Goal: Task Accomplishment & Management: Use online tool/utility

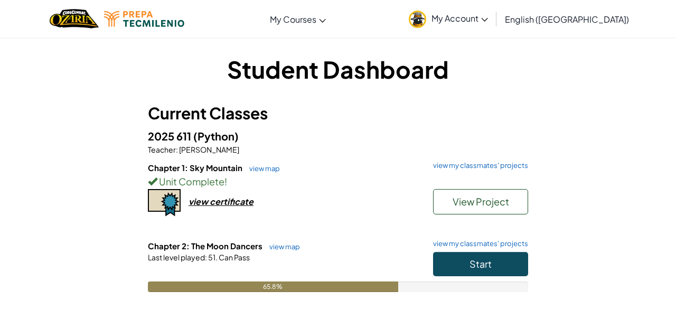
click at [488, 17] on span "My Account" at bounding box center [460, 18] width 57 height 11
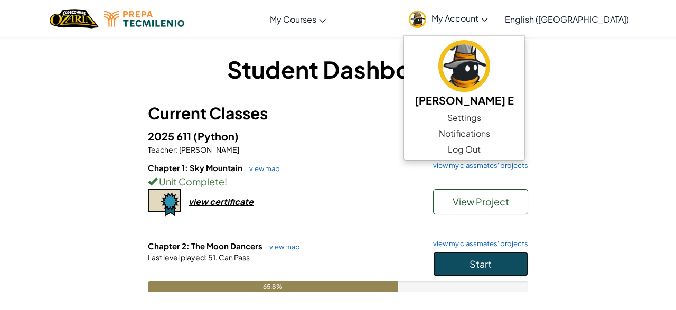
click at [457, 274] on button "Start" at bounding box center [480, 264] width 95 height 24
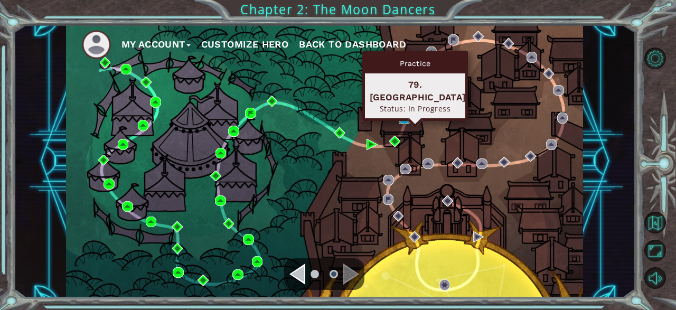
click at [406, 120] on img at bounding box center [404, 118] width 11 height 11
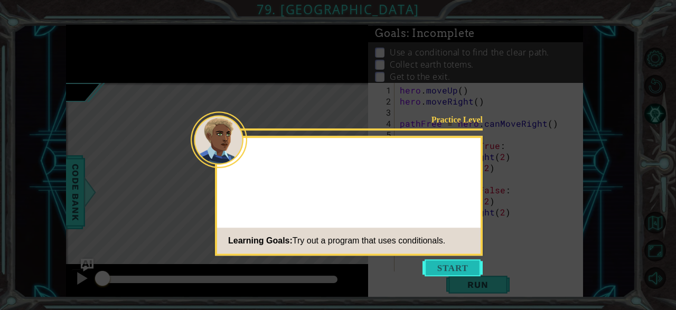
click at [458, 263] on button "Start" at bounding box center [453, 267] width 60 height 17
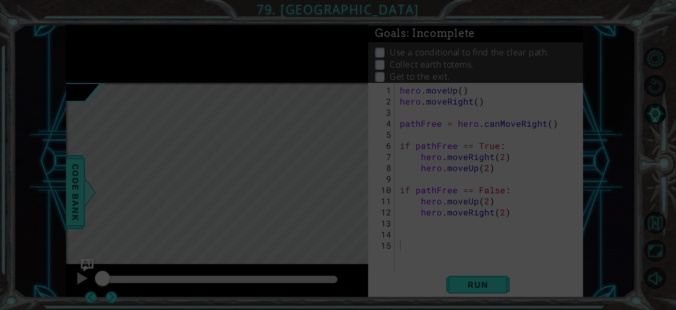
click at [458, 263] on div "1 ההההההההההההההההההההההההההההההההההההההההההההההההההההההההההההההההההההההההההההה…" at bounding box center [338, 155] width 676 height 310
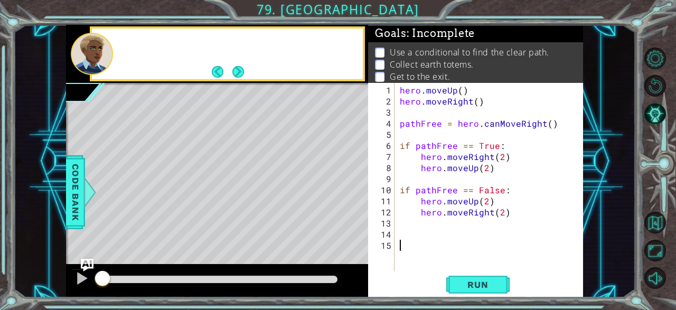
click at [458, 263] on div "hero . moveUp ( ) hero . moveRight ( ) pathFree = hero . canMoveRight ( ) if pa…" at bounding box center [492, 190] width 189 height 211
drag, startPoint x: 458, startPoint y: 263, endPoint x: 470, endPoint y: 292, distance: 31.3
click at [470, 292] on div "hero . moveUp ( ) hero . moveRight ( ) pathFree = hero . canMoveRight ( ) if pa…" at bounding box center [492, 190] width 189 height 211
click at [470, 292] on button "Run" at bounding box center [478, 285] width 63 height 22
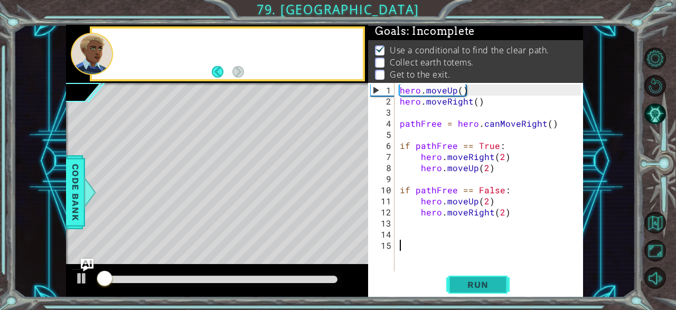
scroll to position [3, 0]
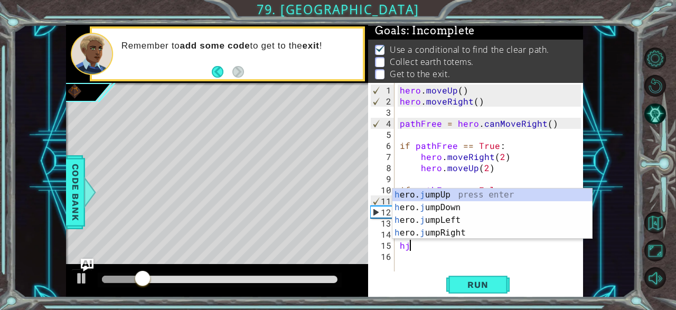
type textarea "hj"
click at [506, 196] on div "h ero. j umpUp press enter h ero. j umpDown press enter h ero. j umpLeft press …" at bounding box center [493, 227] width 200 height 76
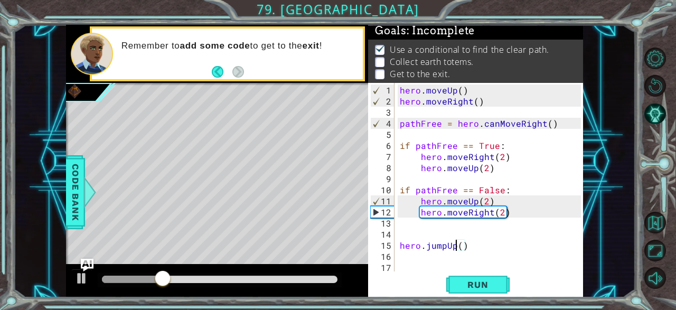
click at [454, 247] on div "hero . moveUp ( ) hero . moveRight ( ) pathFree = hero . canMoveRight ( ) if pa…" at bounding box center [492, 190] width 189 height 211
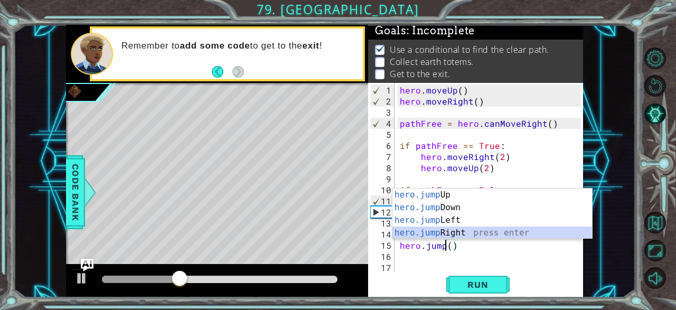
click at [462, 227] on div "hero.jump Up press enter hero.jump Down press enter hero.jump Left press enter …" at bounding box center [493, 227] width 200 height 76
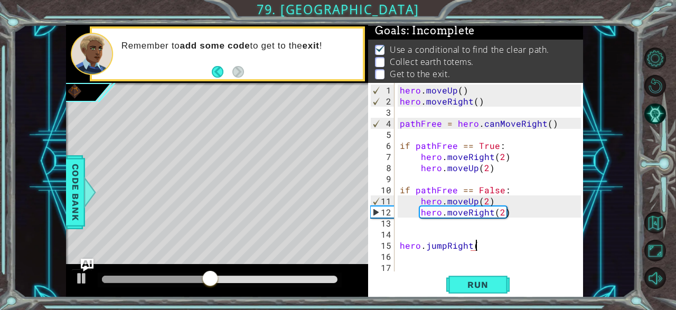
type textarea "hero.jumpRight()"
click at [445, 263] on div "hero . moveUp ( ) hero . moveRight ( ) pathFree = hero . canMoveRight ( ) if pa…" at bounding box center [492, 190] width 189 height 211
click at [445, 255] on div "hero . moveUp ( ) hero . moveRight ( ) pathFree = hero . canMoveRight ( ) if pa…" at bounding box center [492, 190] width 189 height 211
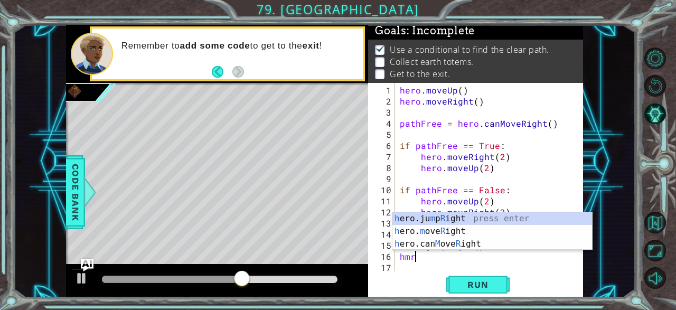
scroll to position [0, 0]
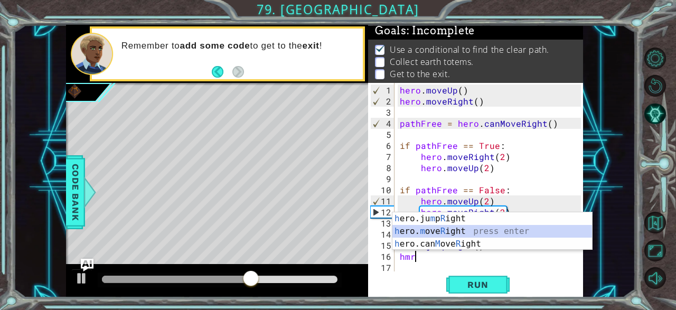
click at [452, 233] on div "h ero.ju m p R ight press enter h ero. m ove R ight press enter h ero.can M ove…" at bounding box center [493, 243] width 200 height 63
type textarea "hero.moveRight(1)"
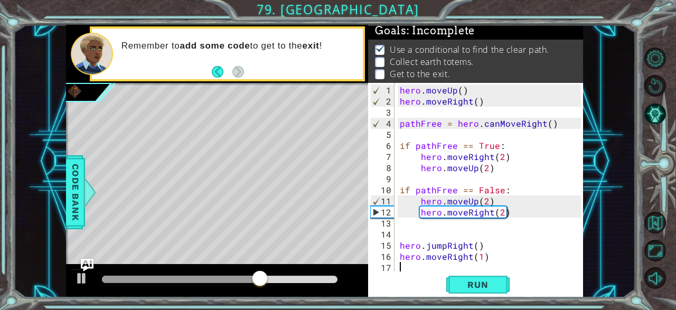
click at [438, 267] on div "hero . moveUp ( ) hero . moveRight ( ) pathFree = hero . canMoveRight ( ) if pa…" at bounding box center [492, 190] width 189 height 211
type textarea "j"
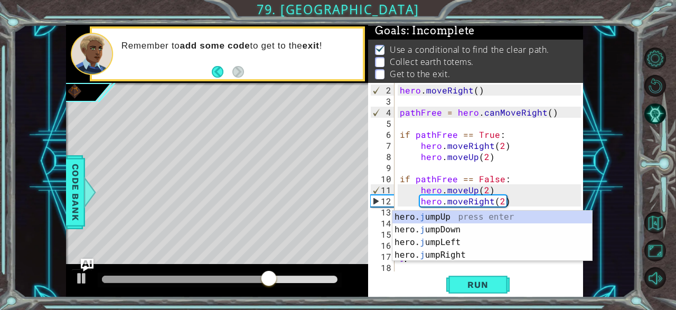
scroll to position [11, 0]
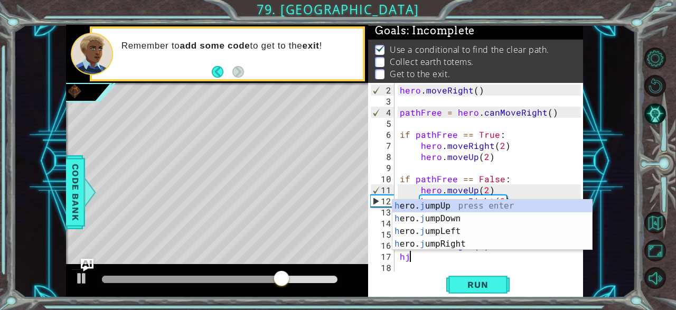
type textarea "hjd"
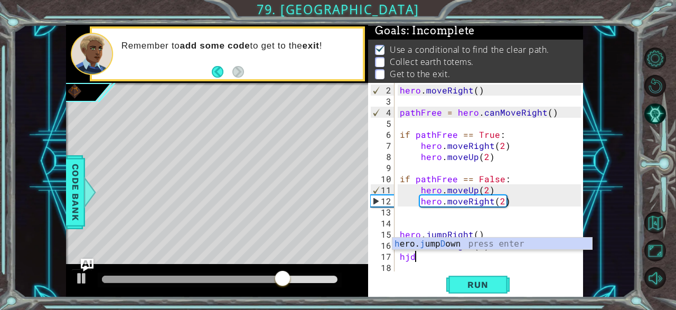
scroll to position [0, 0]
click at [443, 244] on div "h ero. j ump D own press enter" at bounding box center [493, 257] width 200 height 38
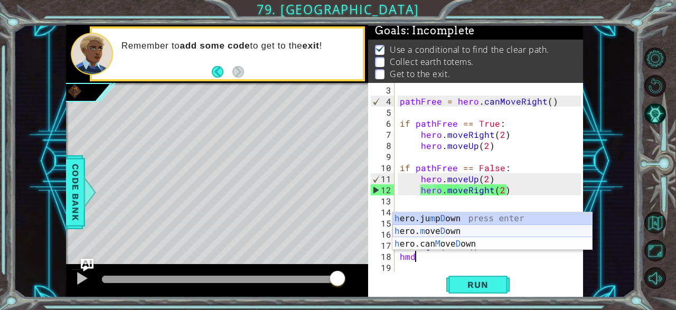
click at [455, 231] on div "h ero.ju m p D own press enter h ero. m ove D own press enter h ero.can M ove D…" at bounding box center [493, 243] width 200 height 63
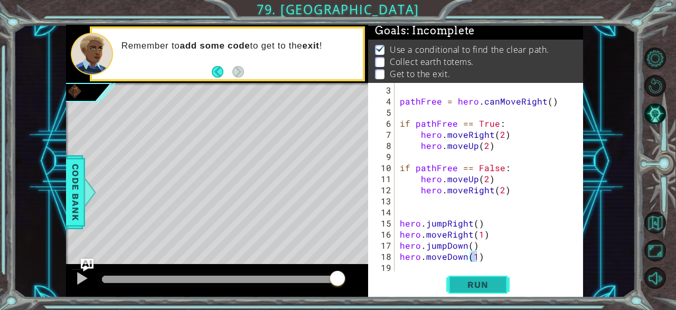
click at [462, 284] on span "Run" at bounding box center [478, 285] width 42 height 11
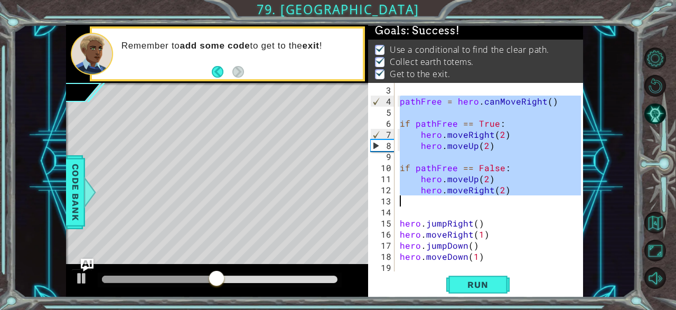
drag, startPoint x: 400, startPoint y: 102, endPoint x: 496, endPoint y: 202, distance: 138.3
click at [496, 202] on div "pathFree = hero . canMoveRight ( ) if pathFree == True : hero . moveRight ( 2 )…" at bounding box center [492, 190] width 189 height 211
type textarea "hero.moveRight(2)"
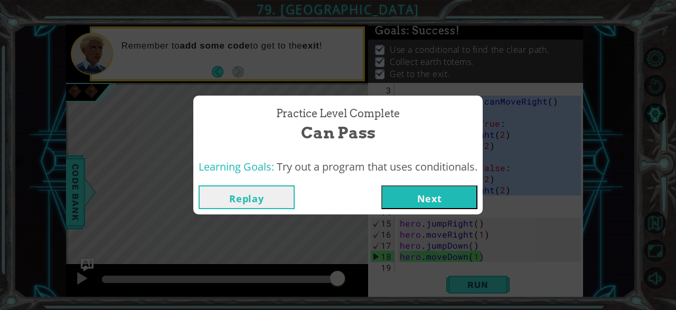
click at [440, 196] on button "Next" at bounding box center [430, 197] width 96 height 24
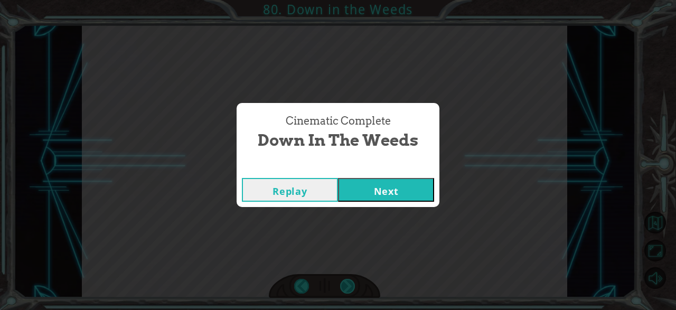
click at [348, 0] on div "W h a t d i d y o u t h i n k o f t h e p r o g r a m I g a v e y o u ? I t w o…" at bounding box center [338, 0] width 676 height 0
click at [396, 192] on button "Next" at bounding box center [386, 190] width 96 height 24
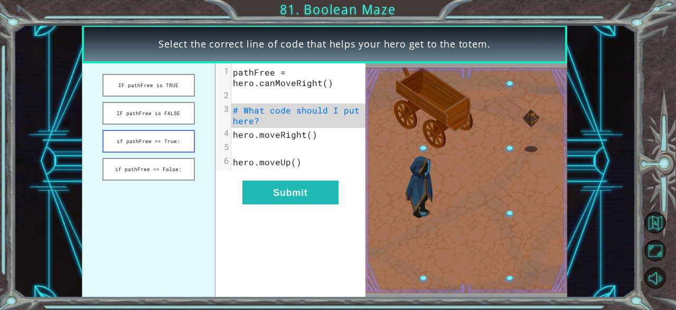
click at [141, 140] on button "if pathFree == True:" at bounding box center [149, 141] width 93 height 23
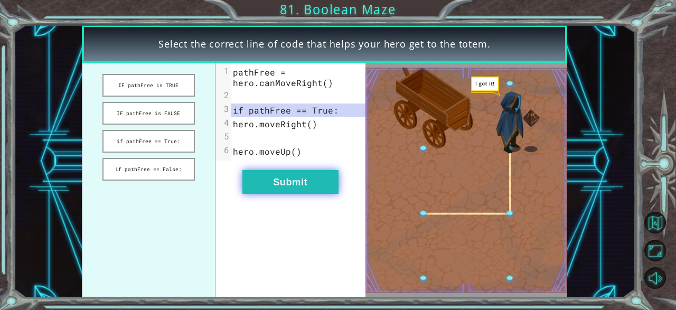
click at [268, 184] on button "Submit" at bounding box center [291, 182] width 96 height 24
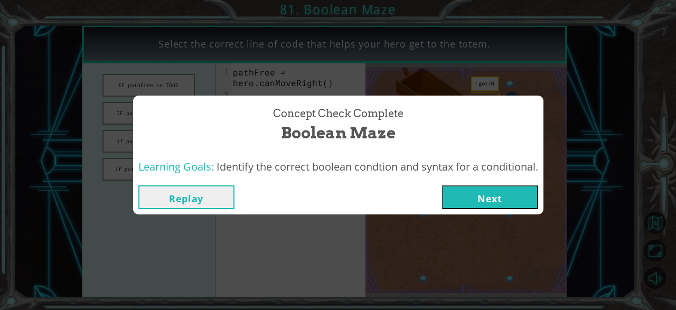
click at [485, 199] on button "Next" at bounding box center [490, 197] width 96 height 24
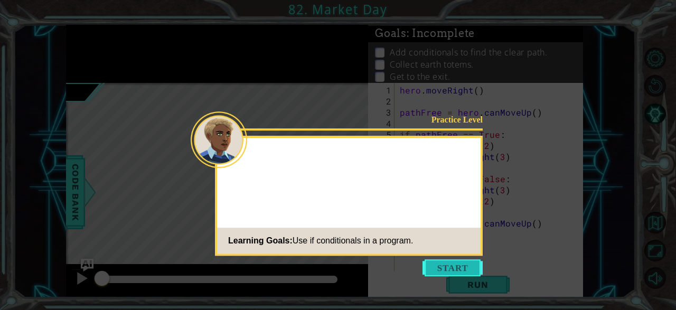
click at [452, 273] on button "Start" at bounding box center [453, 267] width 60 height 17
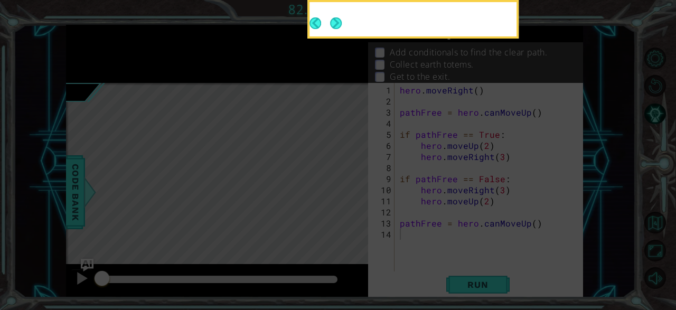
click at [452, 273] on icon at bounding box center [338, 46] width 676 height 527
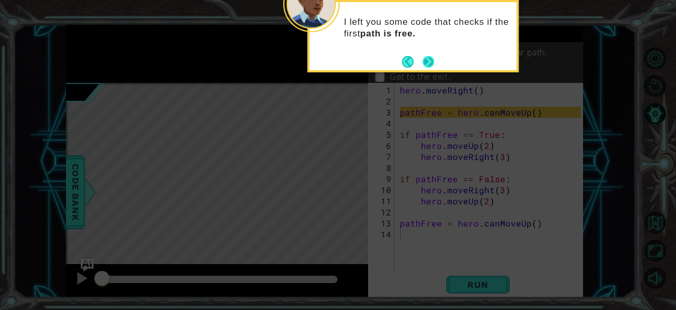
drag, startPoint x: 423, startPoint y: 68, endPoint x: 431, endPoint y: 63, distance: 8.8
click at [431, 63] on footer at bounding box center [418, 62] width 32 height 16
click at [431, 63] on button "Next" at bounding box center [429, 62] width 12 height 12
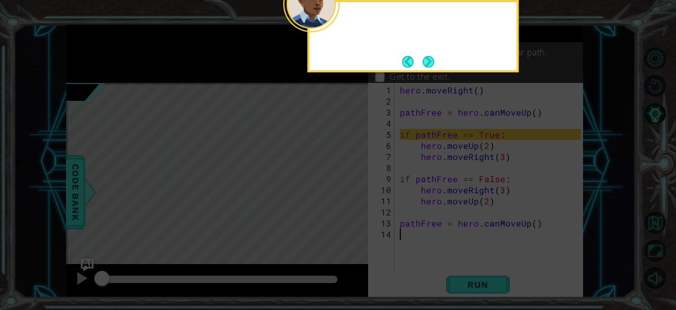
click at [431, 63] on button "Next" at bounding box center [429, 62] width 12 height 12
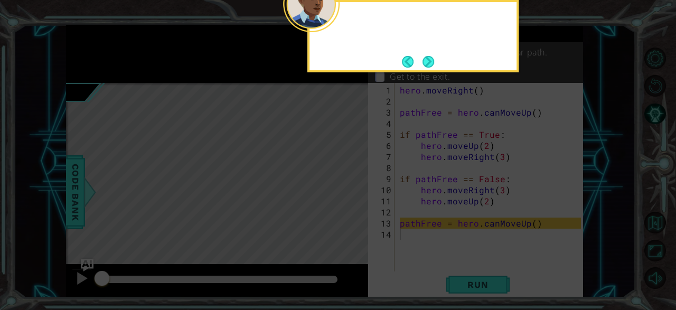
click at [431, 63] on button "Next" at bounding box center [429, 62] width 12 height 12
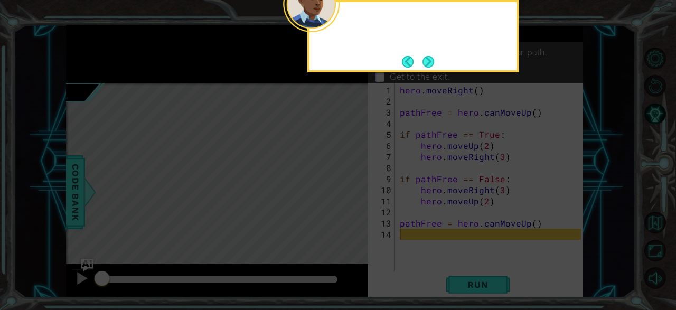
click at [431, 63] on button "Next" at bounding box center [429, 62] width 12 height 12
click at [431, 63] on p "Collect earth totems." at bounding box center [432, 65] width 84 height 12
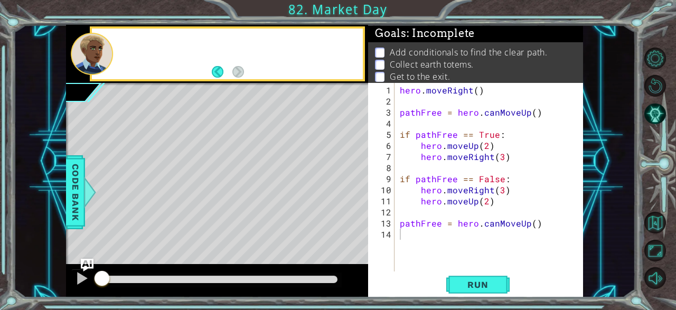
click at [431, 63] on p "Collect earth totems." at bounding box center [432, 65] width 84 height 12
click at [465, 285] on span "Run" at bounding box center [478, 285] width 42 height 11
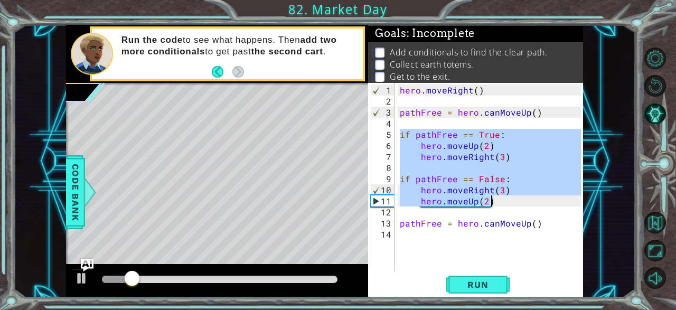
drag, startPoint x: 402, startPoint y: 136, endPoint x: 503, endPoint y: 202, distance: 120.6
click at [503, 202] on div "hero . moveRight ( ) pathFree = hero . canMoveUp ( ) if pathFree == True : hero…" at bounding box center [492, 190] width 189 height 211
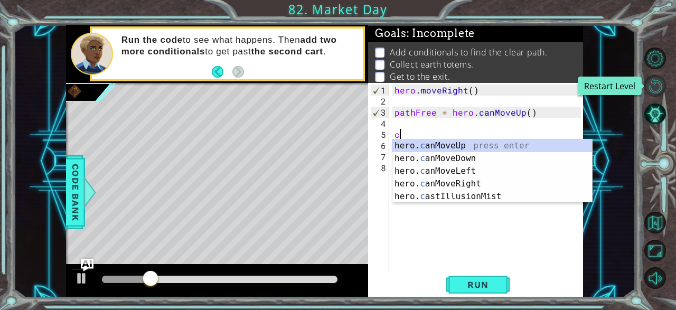
type textarea "c"
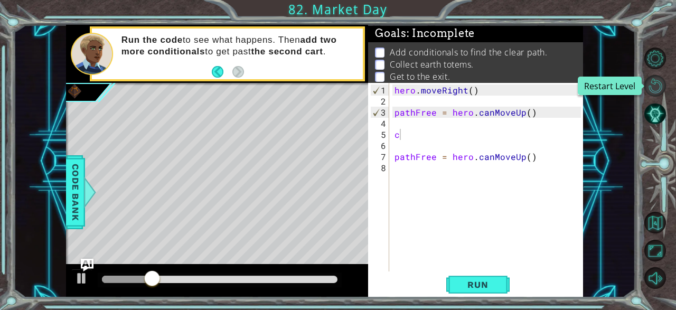
click at [665, 80] on button "Restart Level" at bounding box center [656, 86] width 22 height 22
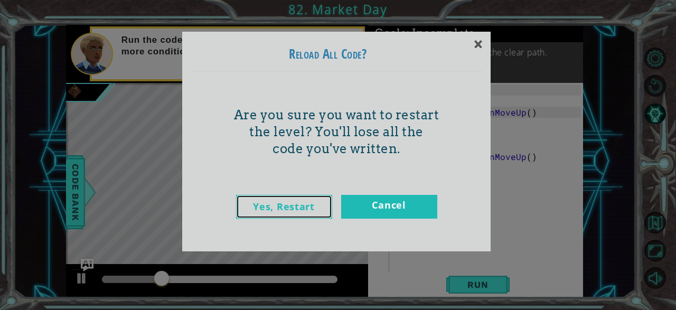
click at [312, 207] on link "Yes, Restart" at bounding box center [284, 207] width 96 height 24
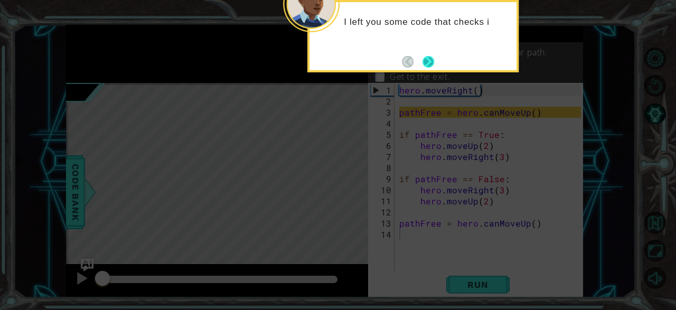
click at [434, 60] on button "Next" at bounding box center [429, 62] width 12 height 12
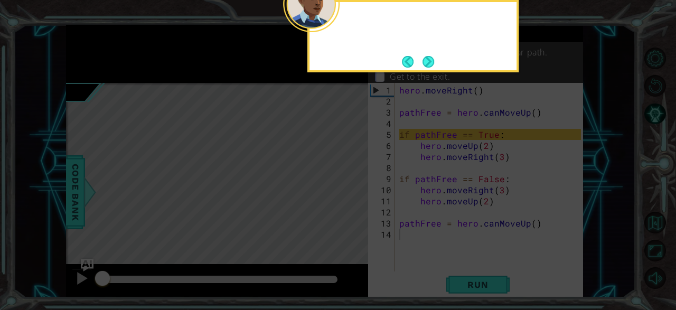
click at [434, 60] on button "Next" at bounding box center [429, 62] width 12 height 12
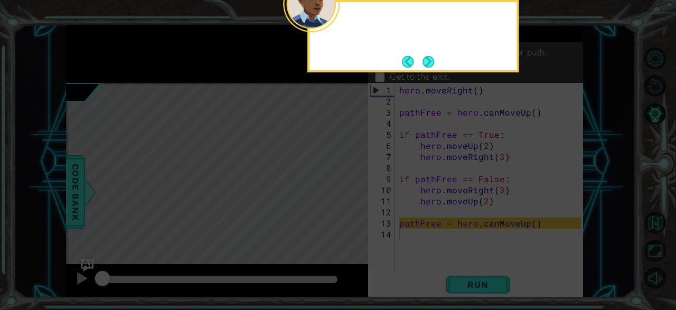
click at [434, 60] on button "Next" at bounding box center [429, 62] width 12 height 12
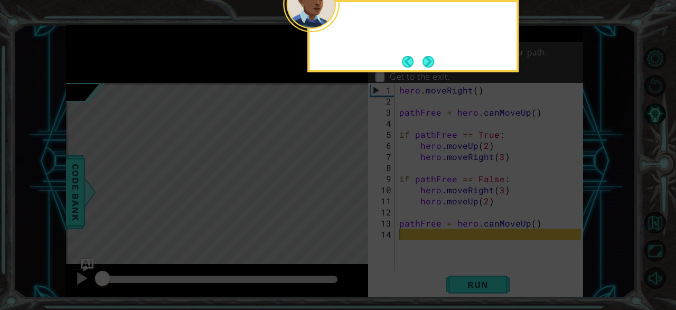
click at [434, 60] on button "Next" at bounding box center [429, 62] width 12 height 12
click at [434, 60] on p "Collect earth totems." at bounding box center [432, 65] width 84 height 12
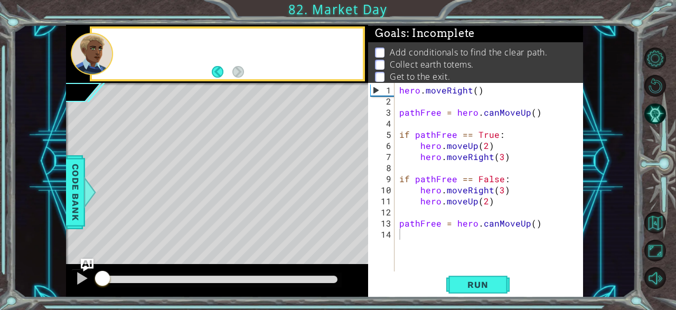
click at [434, 60] on p "Collect earth totems." at bounding box center [432, 65] width 84 height 12
drag, startPoint x: 434, startPoint y: 60, endPoint x: 400, endPoint y: 134, distance: 81.3
click at [400, 134] on div "Goals : Incomplete Add conditionals to find the clear path. Collect earth totem…" at bounding box center [475, 161] width 215 height 273
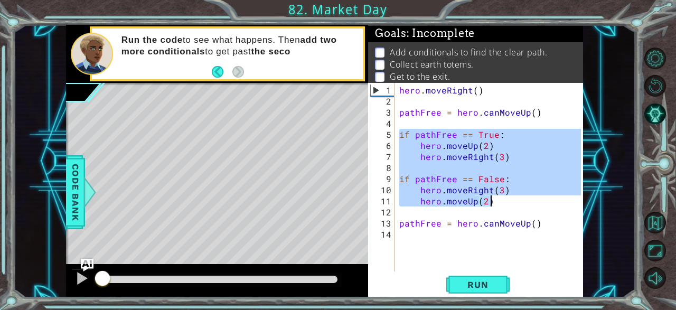
drag, startPoint x: 400, startPoint y: 134, endPoint x: 503, endPoint y: 197, distance: 120.5
click at [503, 197] on div "hero . moveRight ( ) pathFree = hero . canMoveUp ( ) if pathFree == True : hero…" at bounding box center [491, 190] width 189 height 211
type textarea "hero.moveRight(3) hero.moveUp(2)"
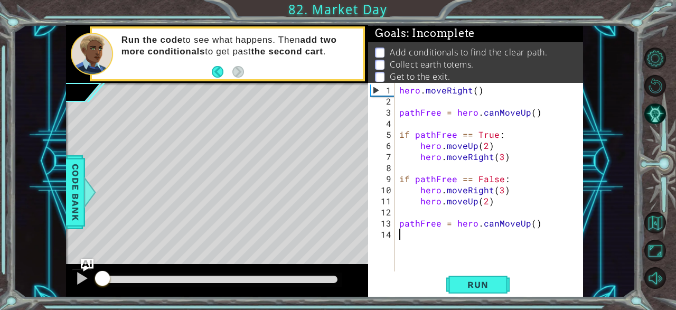
click at [431, 235] on div "hero . moveRight ( ) pathFree = hero . canMoveUp ( ) if pathFree == True : hero…" at bounding box center [491, 190] width 189 height 211
paste textarea "hero.moveUp(2)"
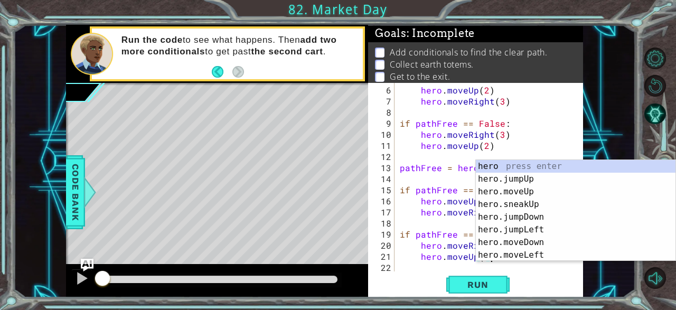
scroll to position [55, 0]
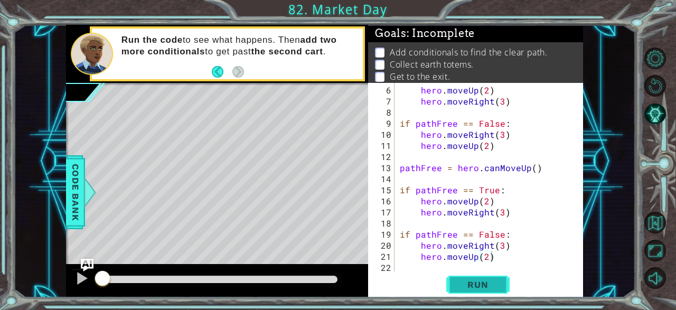
click at [468, 290] on span "Run" at bounding box center [478, 285] width 42 height 11
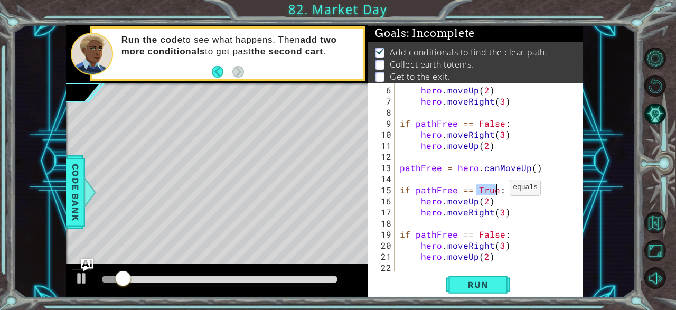
drag, startPoint x: 478, startPoint y: 189, endPoint x: 498, endPoint y: 192, distance: 20.3
click at [498, 192] on div "hero . moveUp ( 2 ) hero . moveRight ( 3 ) if pathFree == False : hero . moveRi…" at bounding box center [492, 190] width 189 height 211
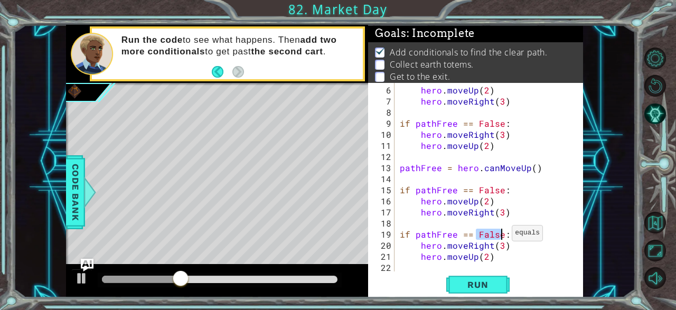
drag, startPoint x: 476, startPoint y: 235, endPoint x: 499, endPoint y: 237, distance: 23.9
click at [499, 237] on div "hero . moveUp ( 2 ) hero . moveRight ( 3 ) if pathFree == False : hero . moveRi…" at bounding box center [492, 190] width 189 height 211
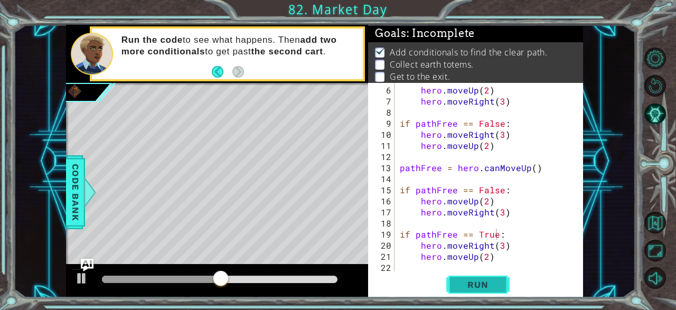
click at [478, 282] on span "Run" at bounding box center [478, 285] width 42 height 11
click at [488, 247] on div "hero . moveUp ( 2 ) hero . moveRight ( 3 ) if pathFree == False : hero . moveRi…" at bounding box center [492, 190] width 189 height 211
click at [491, 246] on div "hero . moveUp ( 2 ) hero . moveRight ( 3 ) if pathFree == False : hero . moveRi…" at bounding box center [492, 190] width 189 height 211
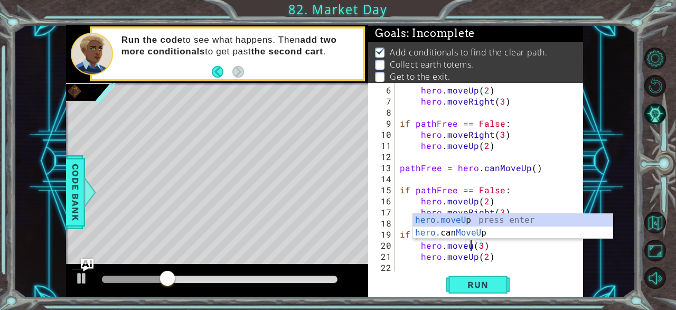
scroll to position [0, 4]
click at [482, 220] on div "hero.moveU p press enter hero. can MoveU p press enter" at bounding box center [513, 239] width 200 height 51
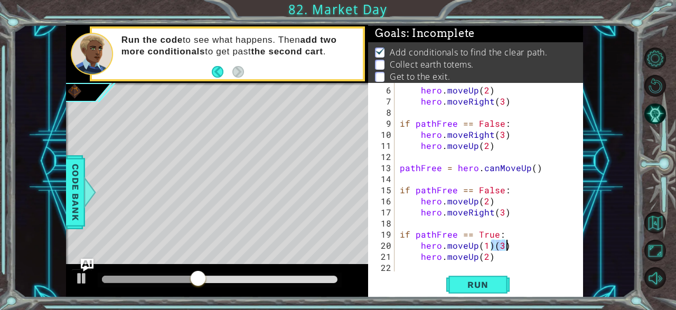
drag, startPoint x: 493, startPoint y: 248, endPoint x: 510, endPoint y: 246, distance: 17.5
click at [510, 246] on div "hero . moveUp ( 2 ) hero . moveRight ( 3 ) if pathFree == False : hero . moveRi…" at bounding box center [492, 190] width 189 height 211
click at [484, 246] on div "hero . moveUp ( 2 ) hero . moveRight ( 3 ) if pathFree == False : hero . moveRi…" at bounding box center [492, 190] width 189 height 211
click at [475, 256] on div "hero . moveUp ( 2 ) hero . moveRight ( 3 ) if pathFree == False : hero . moveRi…" at bounding box center [492, 190] width 189 height 211
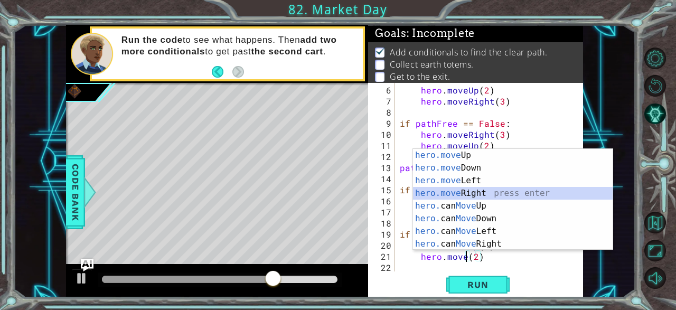
click at [476, 190] on div "hero.move Up press enter hero.move Down press enter hero.move Left press enter …" at bounding box center [513, 212] width 200 height 127
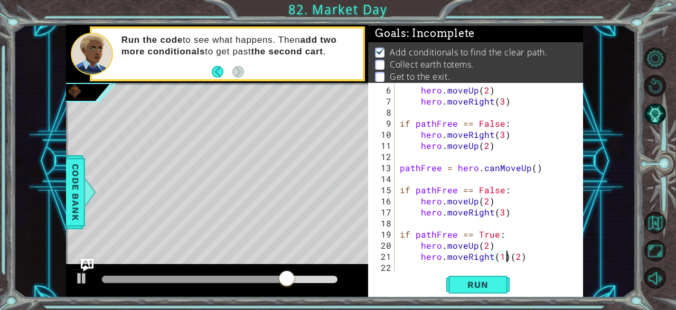
click at [508, 257] on div "hero . moveUp ( 2 ) hero . moveRight ( 3 ) if pathFree == False : hero . moveRi…" at bounding box center [492, 190] width 189 height 211
drag, startPoint x: 506, startPoint y: 257, endPoint x: 493, endPoint y: 260, distance: 13.6
click at [493, 260] on div "hero . moveUp ( 2 ) hero . moveRight ( 3 ) if pathFree == False : hero . moveRi…" at bounding box center [492, 190] width 189 height 211
click at [500, 259] on div "hero . moveUp ( 2 ) hero . moveRight ( 3 ) if pathFree == False : hero . moveRi…" at bounding box center [492, 190] width 189 height 211
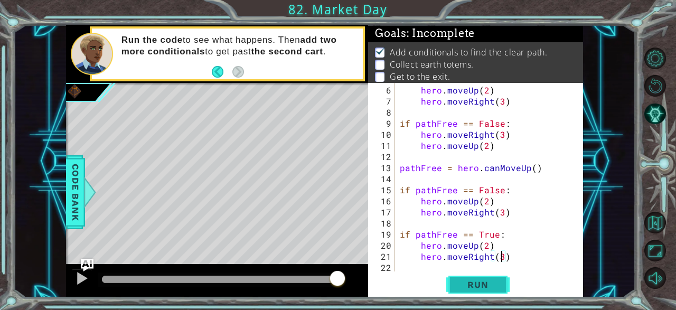
type textarea "hero.moveRight(3)"
click at [497, 287] on span "Run" at bounding box center [478, 285] width 42 height 11
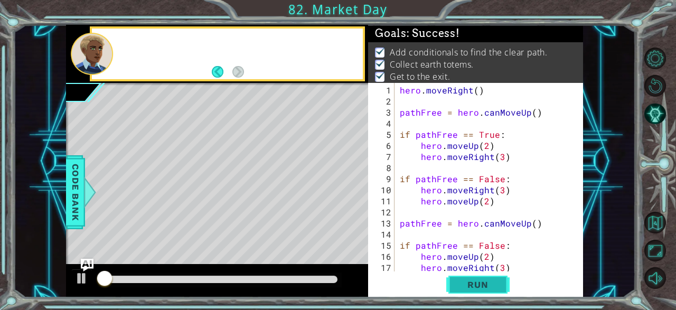
scroll to position [0, 0]
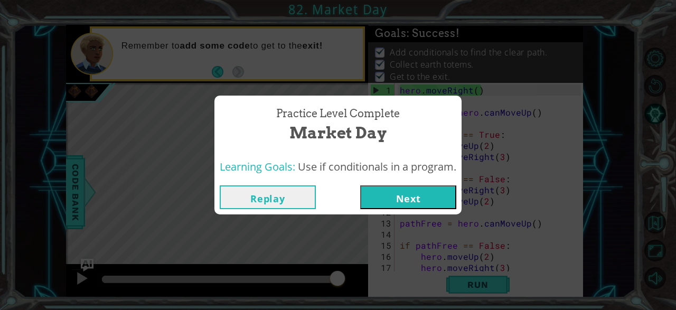
click at [388, 194] on button "Next" at bounding box center [408, 197] width 96 height 24
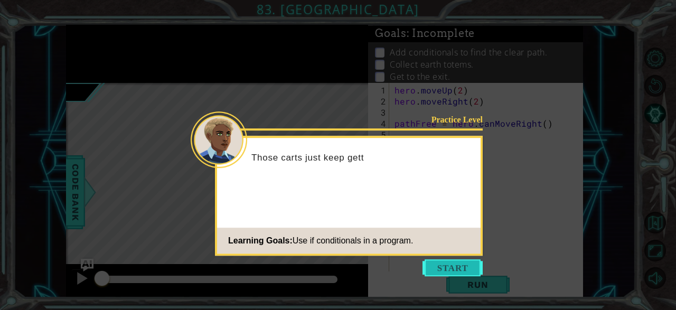
click at [437, 265] on button "Start" at bounding box center [453, 267] width 60 height 17
click at [437, 265] on icon at bounding box center [338, 155] width 676 height 310
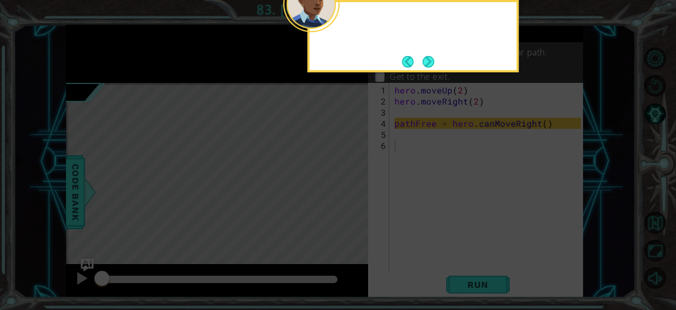
click at [437, 265] on icon at bounding box center [338, 46] width 676 height 527
drag, startPoint x: 437, startPoint y: 265, endPoint x: 425, endPoint y: 57, distance: 208.5
click at [425, 57] on body "1 ההההההההההההההההההההההההההההההההההההההההההההההההההההההההההההההההההההההההההההה…" at bounding box center [338, 155] width 676 height 310
click at [429, 52] on div "I started the code to check if the path i" at bounding box center [413, 36] width 211 height 72
click at [429, 52] on div "I started the code to check if the path is free" at bounding box center [413, 32] width 207 height 53
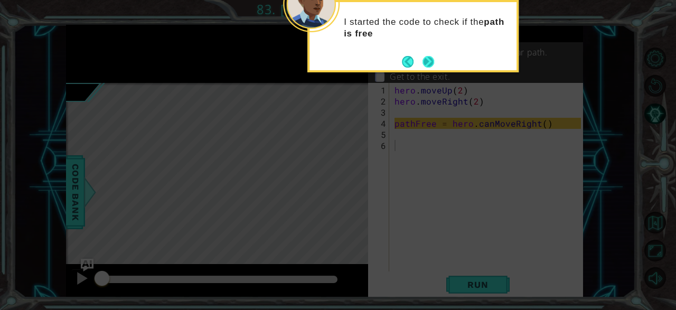
click at [429, 52] on div "I started the code to check if the path is free" at bounding box center [413, 32] width 207 height 53
click at [429, 54] on div "I started the code to check if the path is free ." at bounding box center [413, 31] width 207 height 58
click at [425, 62] on button "Next" at bounding box center [429, 62] width 12 height 12
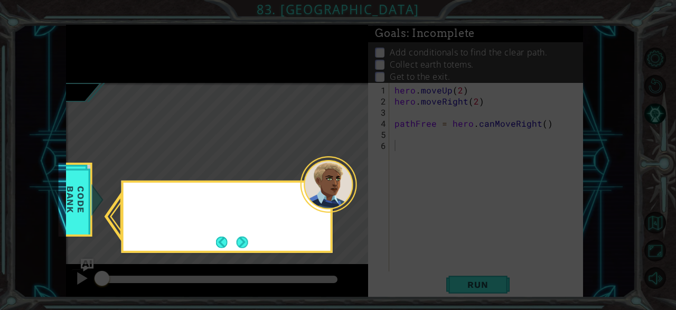
click at [425, 62] on icon at bounding box center [338, 155] width 676 height 310
drag, startPoint x: 425, startPoint y: 62, endPoint x: 262, endPoint y: 215, distance: 223.6
click at [262, 215] on body "1 ההההההההההההההההההההההההההההההההההההההההההההההההההההההההההההההההההההההההההההה…" at bounding box center [338, 155] width 676 height 310
click at [242, 237] on button "Next" at bounding box center [243, 243] width 12 height 12
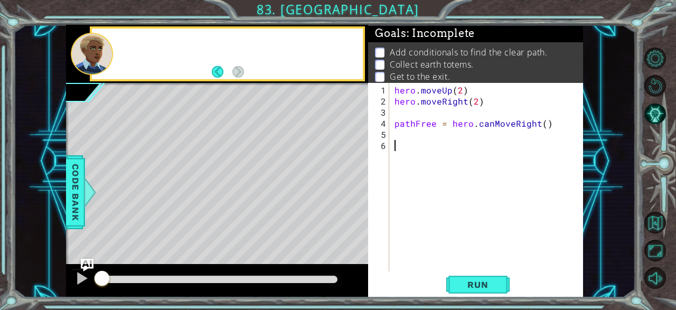
click at [242, 237] on div "Level Map" at bounding box center [310, 238] width 488 height 311
drag, startPoint x: 242, startPoint y: 237, endPoint x: 468, endPoint y: 280, distance: 230.6
click at [468, 280] on div "1 ההההההההההההההההההההההההההההההההההההההההההההההההההההההההההההההההההההההההההההה…" at bounding box center [325, 161] width 518 height 273
click at [468, 280] on button "Run" at bounding box center [478, 285] width 63 height 22
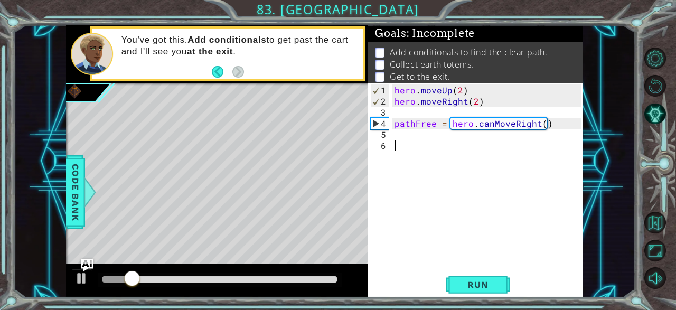
paste textarea "hero.moveUp(2)"
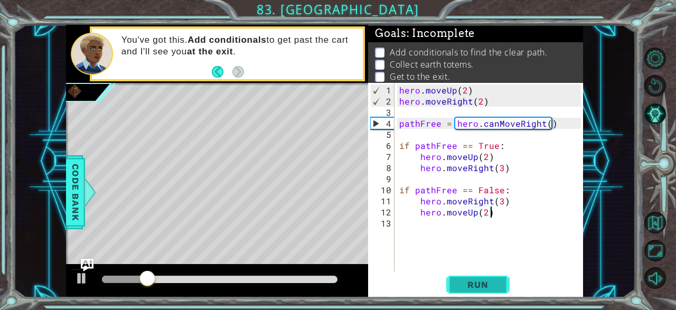
click at [469, 291] on button "Run" at bounding box center [478, 285] width 63 height 22
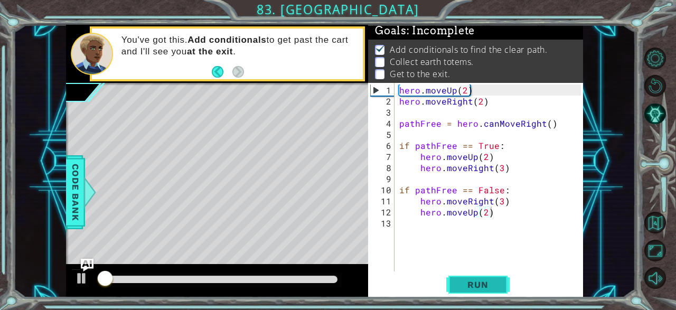
click at [470, 286] on span "Run" at bounding box center [478, 285] width 42 height 11
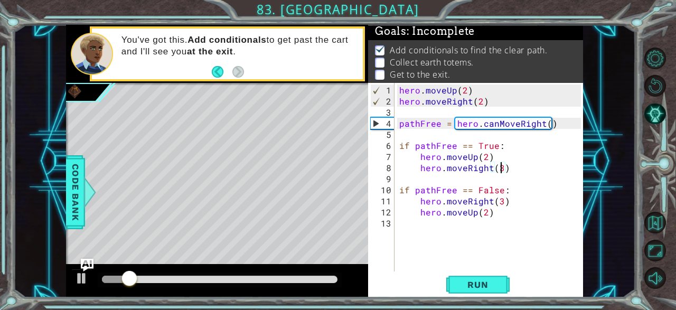
click at [500, 166] on div "hero . moveUp ( 2 ) hero . moveRight ( 2 ) pathFree = hero . canMoveRight ( ) i…" at bounding box center [491, 190] width 189 height 211
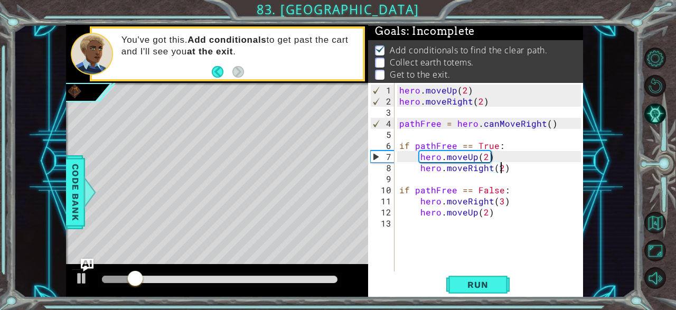
scroll to position [0, 6]
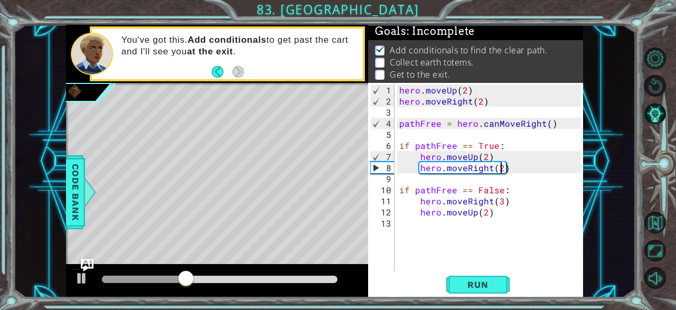
click at [504, 200] on div "hero . moveUp ( 2 ) hero . moveRight ( 2 ) pathFree = hero . canMoveRight ( ) i…" at bounding box center [491, 190] width 189 height 211
click at [488, 216] on div "hero . moveUp ( 2 ) hero . moveRight ( 2 ) pathFree = hero . canMoveRight ( ) i…" at bounding box center [491, 190] width 189 height 211
click at [479, 285] on span "Run" at bounding box center [478, 285] width 42 height 11
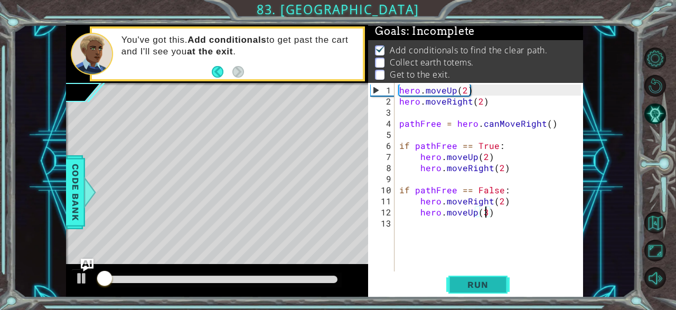
scroll to position [2, 0]
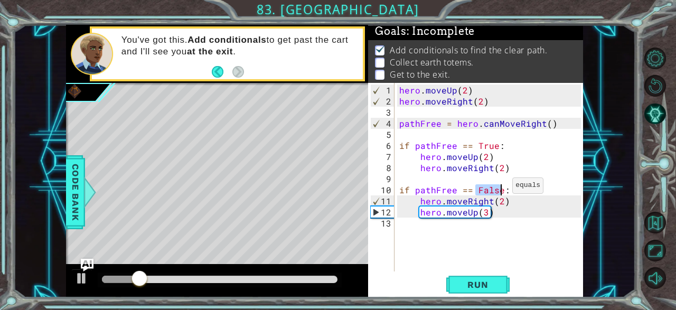
drag, startPoint x: 476, startPoint y: 188, endPoint x: 499, endPoint y: 190, distance: 23.3
click at [499, 190] on div "hero . moveUp ( 2 ) hero . moveRight ( 2 ) pathFree = hero . canMoveRight ( ) i…" at bounding box center [491, 190] width 189 height 211
click at [494, 147] on div "hero . moveUp ( 2 ) hero . moveRight ( 2 ) pathFree = hero . canMoveRight ( ) i…" at bounding box center [491, 190] width 189 height 211
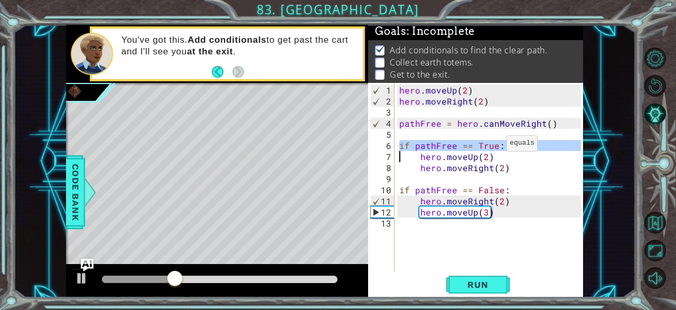
click at [494, 147] on div "hero . moveUp ( 2 ) hero . moveRight ( 2 ) pathFree = hero . canMoveRight ( ) i…" at bounding box center [491, 190] width 189 height 211
click at [494, 147] on div "hero . moveUp ( 2 ) hero . moveRight ( 2 ) pathFree = hero . canMoveRight ( ) i…" at bounding box center [489, 177] width 184 height 189
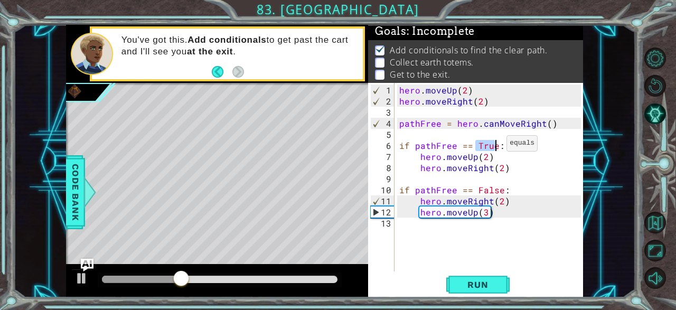
click at [494, 147] on div "hero . moveUp ( 2 ) hero . moveRight ( 2 ) pathFree = hero . canMoveRight ( ) i…" at bounding box center [491, 190] width 189 height 211
click at [484, 190] on div "hero . moveUp ( 2 ) hero . moveRight ( 2 ) pathFree = hero . canMoveRight ( ) i…" at bounding box center [491, 190] width 189 height 211
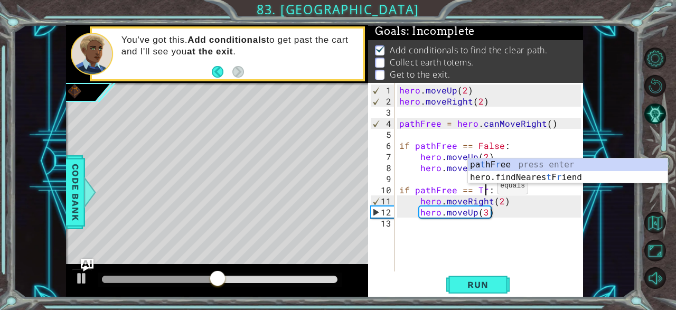
type textarea "if pathFree == True:"
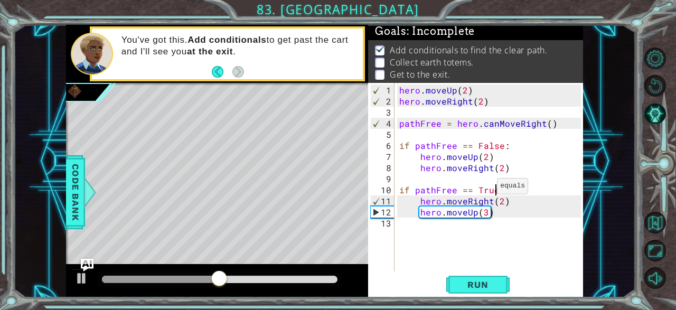
scroll to position [0, 5]
click at [473, 277] on button "Run" at bounding box center [478, 285] width 63 height 22
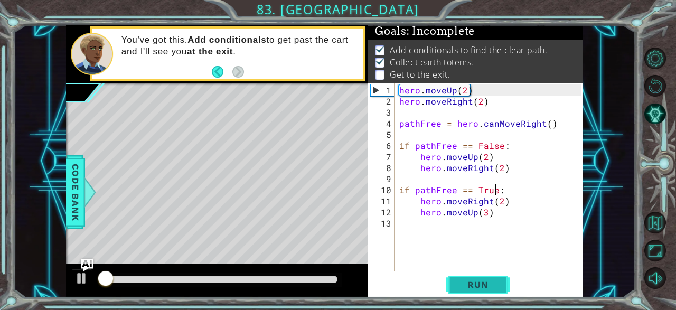
scroll to position [2, 0]
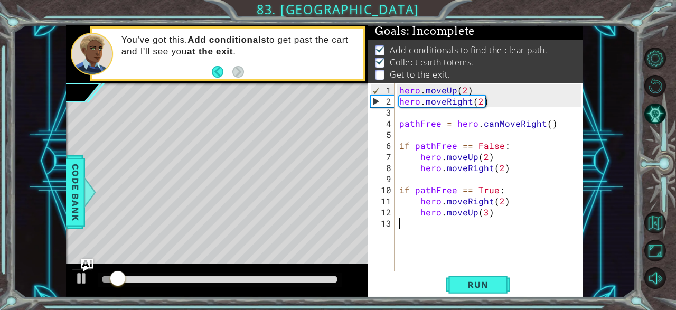
click at [458, 234] on div "hero . moveUp ( 2 ) hero . moveRight ( 2 ) pathFree = hero . canMoveRight ( ) i…" at bounding box center [491, 190] width 189 height 211
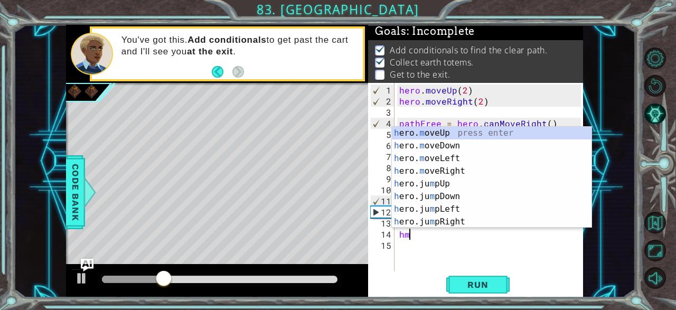
scroll to position [0, 0]
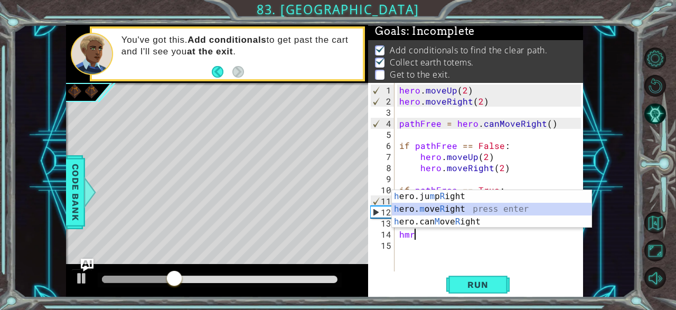
click at [473, 210] on div "h ero.ju m p R ight press enter h ero. m ove R ight press enter h ero.can M ove…" at bounding box center [492, 221] width 200 height 63
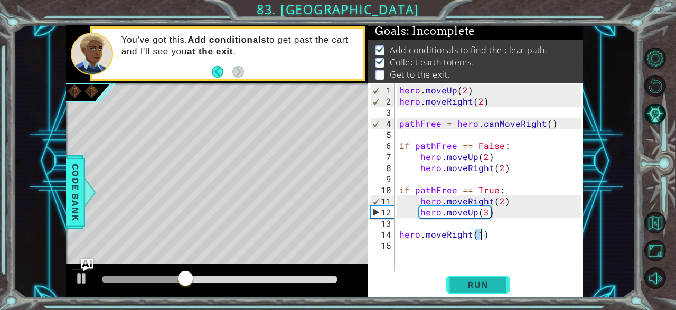
type textarea "hero.moveRight(1)"
click at [467, 283] on span "Run" at bounding box center [478, 285] width 42 height 11
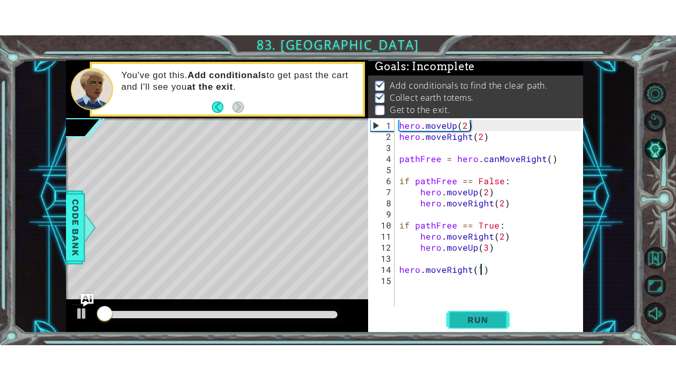
scroll to position [2, 0]
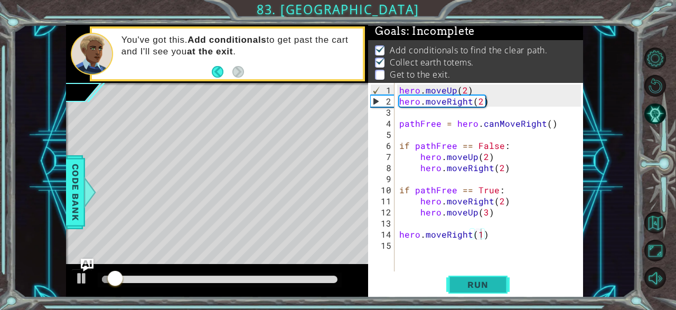
click at [469, 287] on span "Run" at bounding box center [478, 285] width 42 height 11
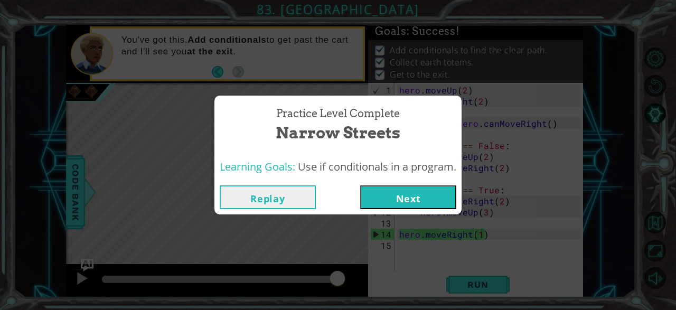
click at [417, 200] on button "Next" at bounding box center [408, 197] width 96 height 24
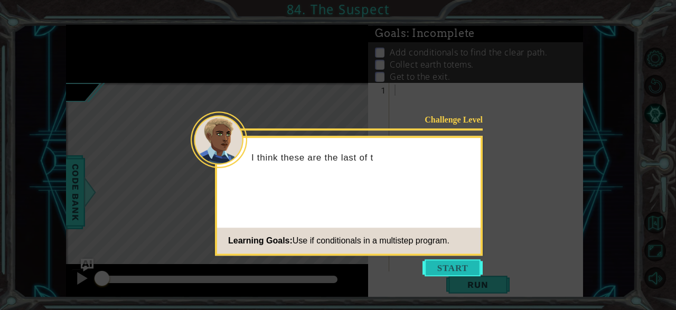
click at [444, 267] on button "Start" at bounding box center [453, 267] width 60 height 17
click at [444, 267] on div at bounding box center [490, 190] width 194 height 211
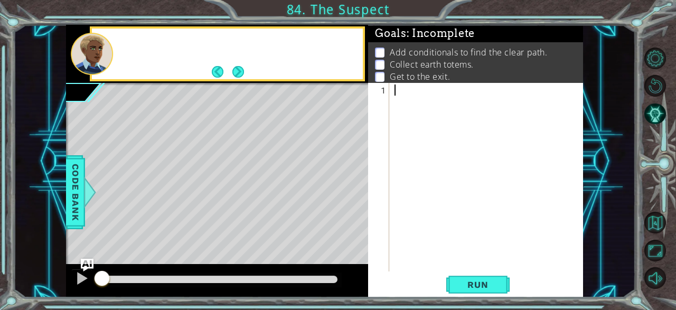
click at [444, 267] on div at bounding box center [490, 190] width 194 height 211
drag, startPoint x: 444, startPoint y: 267, endPoint x: 425, endPoint y: 173, distance: 96.6
click at [425, 173] on div at bounding box center [490, 190] width 194 height 211
paste textarea "hero.moveUp(2)"
type textarea "hero.moveUp(2)"
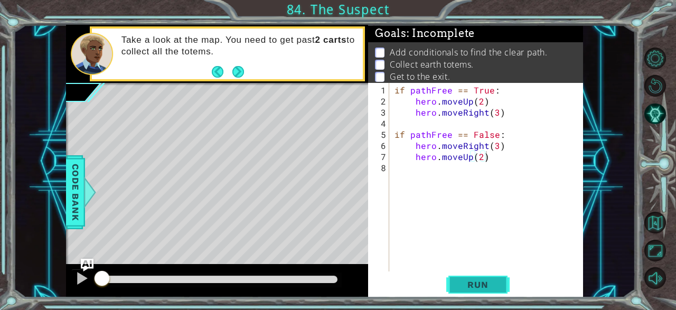
click at [468, 289] on span "Run" at bounding box center [478, 285] width 42 height 11
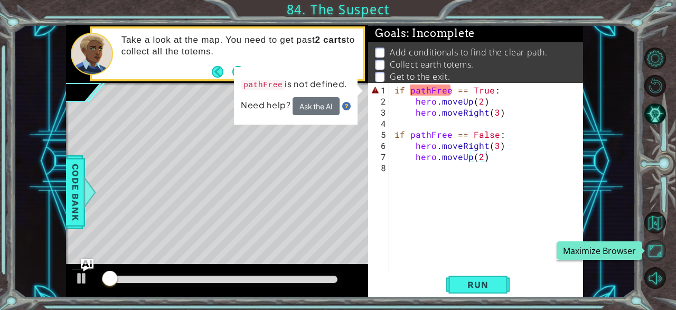
click at [657, 249] on button "Maximize Browser" at bounding box center [656, 251] width 22 height 22
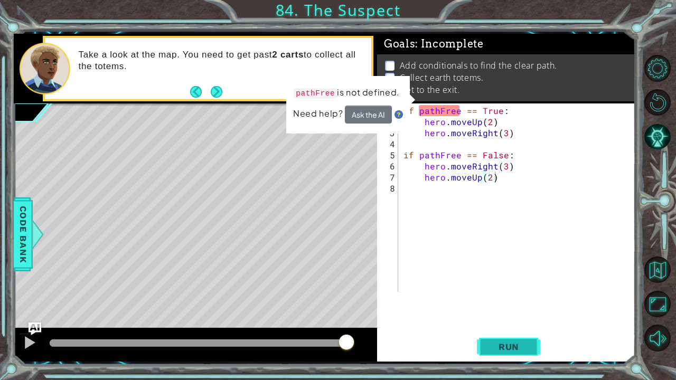
click at [524, 310] on span "Run" at bounding box center [509, 347] width 42 height 11
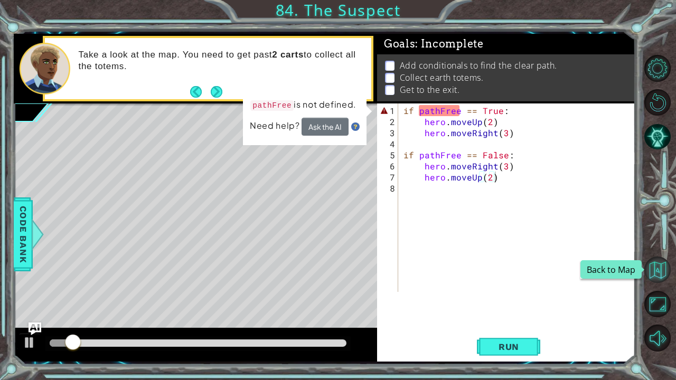
click at [665, 267] on button "Back to Map" at bounding box center [658, 270] width 26 height 26
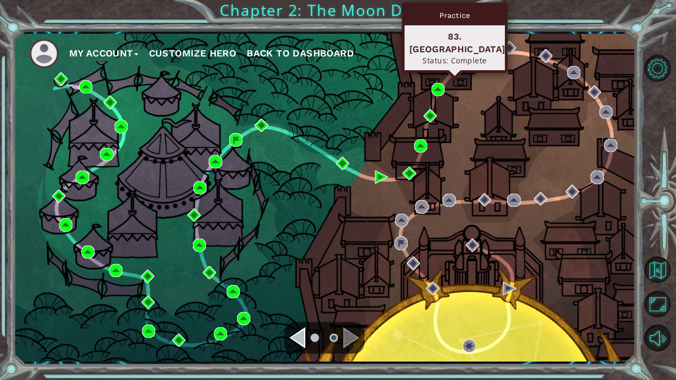
click at [449, 66] on img at bounding box center [453, 66] width 13 height 13
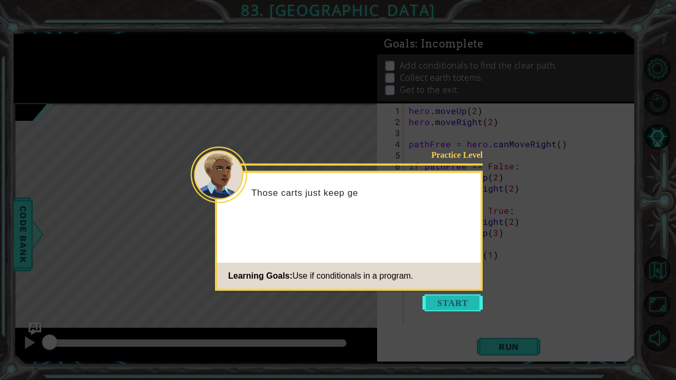
click at [467, 302] on button "Start" at bounding box center [453, 303] width 60 height 17
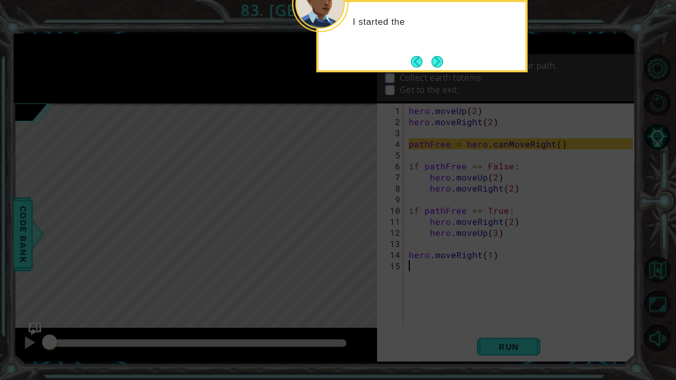
click at [434, 197] on icon at bounding box center [338, 62] width 676 height 638
drag, startPoint x: 434, startPoint y: 197, endPoint x: 445, endPoint y: 86, distance: 111.5
click at [445, 86] on icon at bounding box center [338, 62] width 676 height 638
click at [439, 69] on footer at bounding box center [427, 62] width 32 height 16
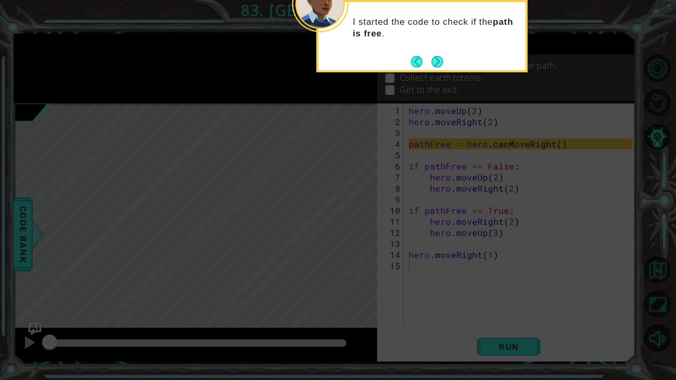
click at [439, 69] on footer at bounding box center [427, 62] width 32 height 16
drag, startPoint x: 439, startPoint y: 69, endPoint x: 435, endPoint y: 59, distance: 10.7
click at [435, 59] on button "Next" at bounding box center [438, 62] width 12 height 12
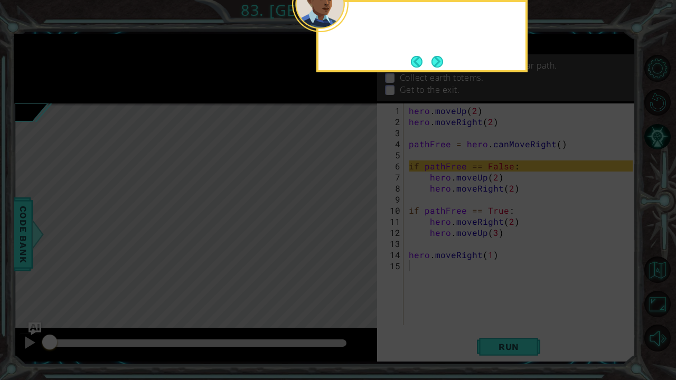
click at [435, 59] on button "Next" at bounding box center [438, 62] width 12 height 12
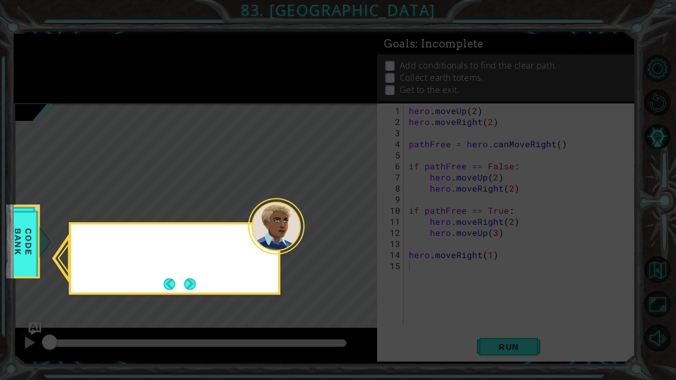
click at [435, 59] on icon at bounding box center [338, 190] width 676 height 380
click at [196, 284] on button "Next" at bounding box center [190, 284] width 12 height 12
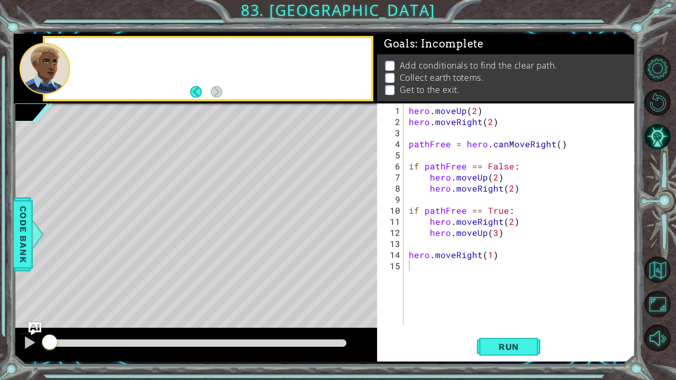
click at [196, 284] on div "Level Map" at bounding box center [258, 259] width 488 height 311
type textarea "pathFree = hero.canMoveRight()"
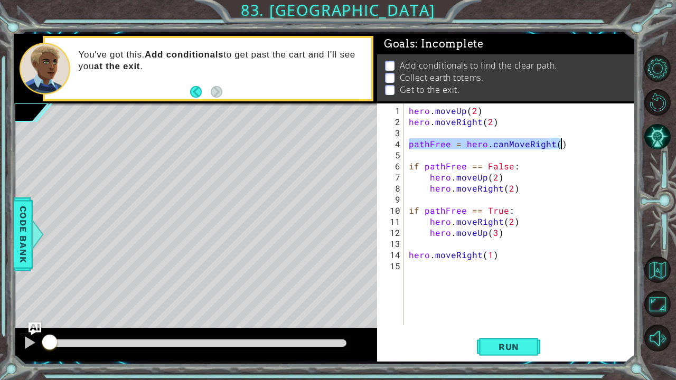
drag, startPoint x: 410, startPoint y: 146, endPoint x: 567, endPoint y: 143, distance: 157.5
click at [567, 143] on div "hero . moveUp ( 2 ) hero . moveRight ( 2 ) pathFree = hero . canMoveRight ( ) i…" at bounding box center [522, 227] width 231 height 244
click at [661, 266] on button "Back to Map" at bounding box center [658, 270] width 26 height 26
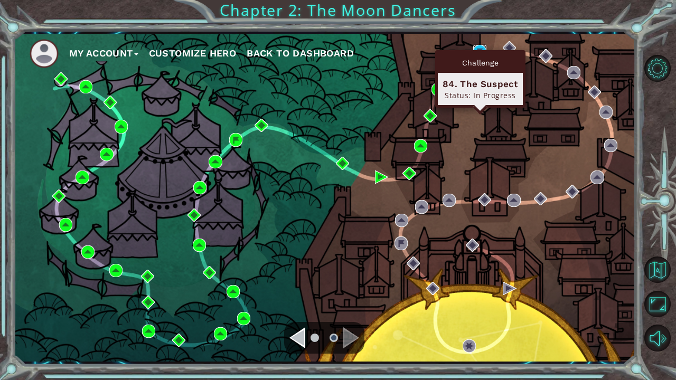
click at [479, 49] on img at bounding box center [479, 51] width 13 height 13
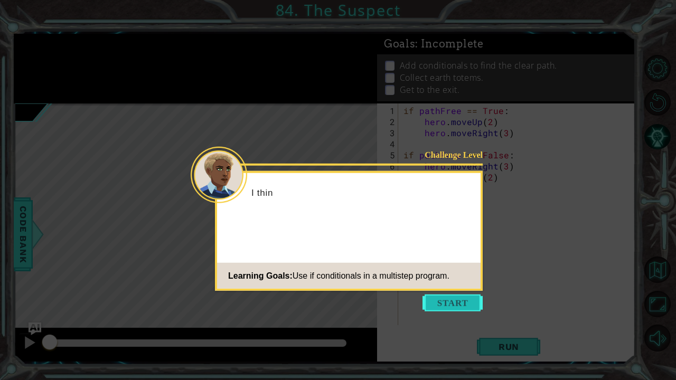
click at [432, 303] on button "Start" at bounding box center [453, 303] width 60 height 17
click at [432, 303] on div "if pathFree == True : hero . moveUp ( 2 ) hero . moveRight ( 3 ) if pathFree ==…" at bounding box center [520, 227] width 237 height 244
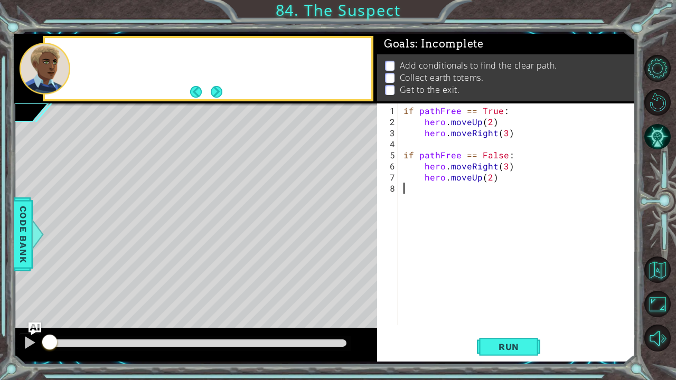
click at [432, 303] on div "if pathFree == True : hero . moveUp ( 2 ) hero . moveRight ( 3 ) if pathFree ==…" at bounding box center [520, 227] width 237 height 244
click at [404, 114] on div "if pathFree == True : hero . moveUp ( 2 ) hero . moveRight ( 3 ) if pathFree ==…" at bounding box center [520, 227] width 237 height 244
type textarea "if pathFree == True:"
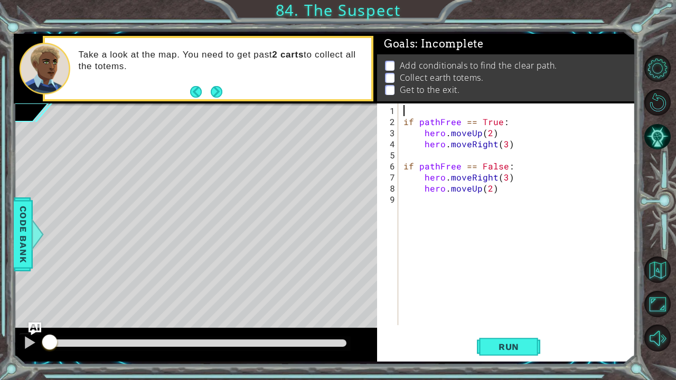
click at [416, 113] on div "if pathFree == True : hero . moveUp ( 2 ) hero . moveRight ( 3 ) if pathFree ==…" at bounding box center [520, 227] width 237 height 244
paste textarea "pathFree = hero.canMoveRight()"
type textarea "pathFree = hero.canMoveRight()"
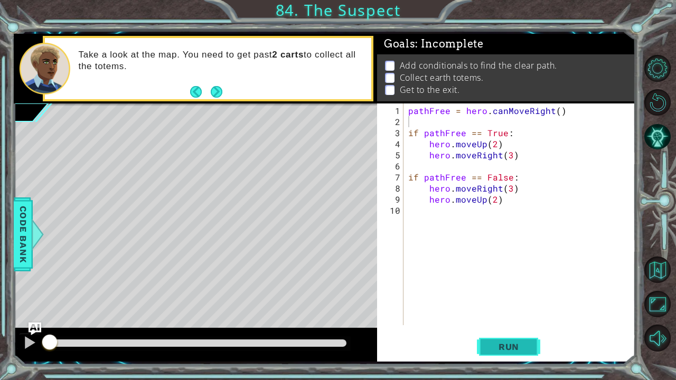
click at [484, 310] on button "Run" at bounding box center [508, 347] width 63 height 26
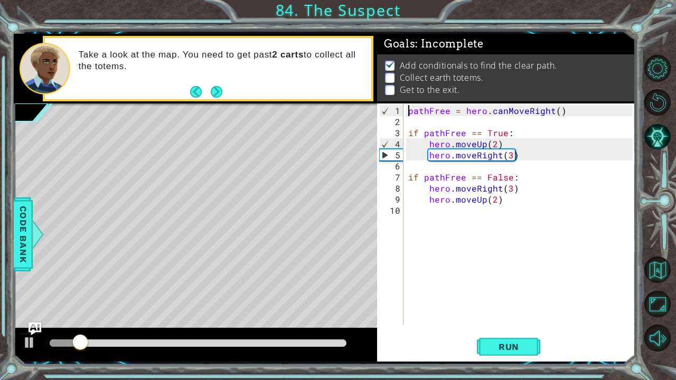
click at [407, 106] on div "pathFree = hero . canMoveRight ( ) if pathFree == True : hero . moveUp ( 2 ) he…" at bounding box center [522, 227] width 232 height 244
type textarea "pathFree = hero.canMoveRight()"
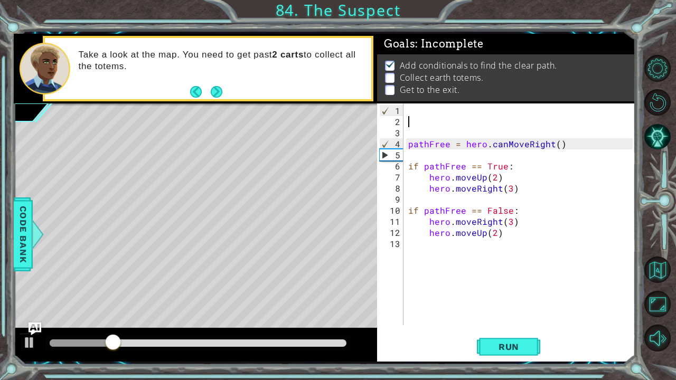
click at [407, 119] on div "pathFree = hero . canMoveRight ( ) if pathFree == True : hero . moveUp ( 2 ) he…" at bounding box center [522, 227] width 232 height 244
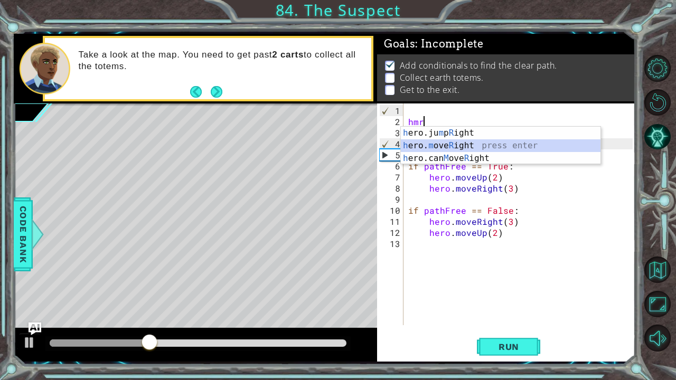
click at [426, 146] on div "h ero.ju m p R ight press enter h ero. m ove R ight press enter h ero.can M ove…" at bounding box center [501, 158] width 200 height 63
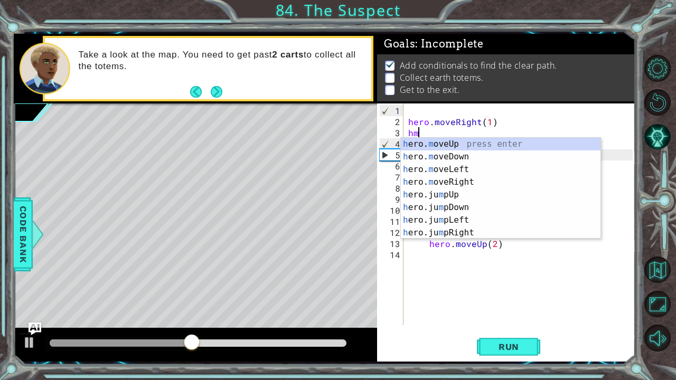
scroll to position [0, 6]
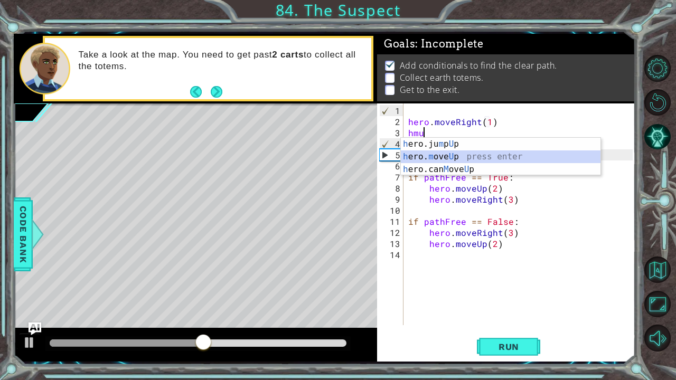
click at [453, 154] on div "h ero.ju m p U p press enter h ero. m ove U p press enter h ero.can M ove U p p…" at bounding box center [501, 169] width 200 height 63
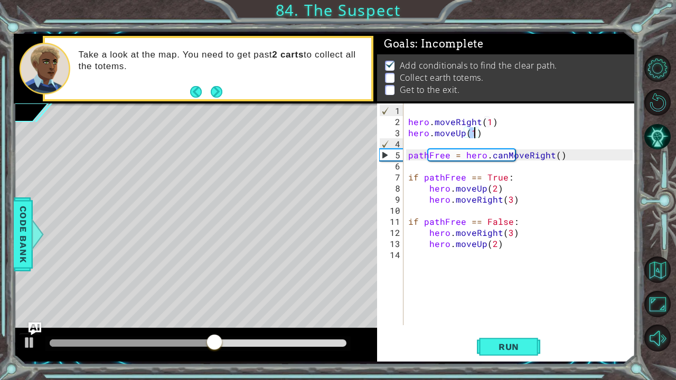
type textarea "hero.moveUp(2)"
drag, startPoint x: 408, startPoint y: 135, endPoint x: 503, endPoint y: 134, distance: 94.1
click at [503, 134] on div "hero . moveRight ( 1 ) hero . moveUp ( 2 ) pathFree = hero . canMoveRight ( ) i…" at bounding box center [522, 227] width 232 height 244
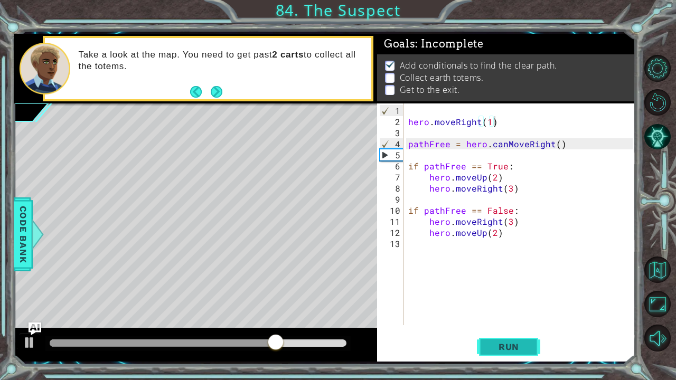
click at [521, 310] on button "Run" at bounding box center [508, 347] width 63 height 26
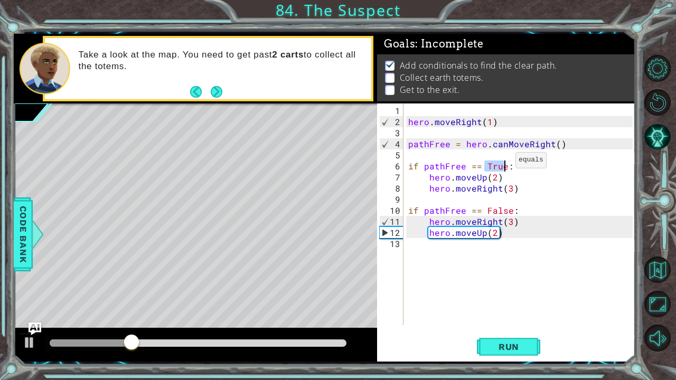
drag, startPoint x: 484, startPoint y: 164, endPoint x: 503, endPoint y: 164, distance: 18.5
click at [503, 164] on div "hero . moveRight ( 1 ) pathFree = hero . canMoveRight ( ) if pathFree == True :…" at bounding box center [522, 227] width 232 height 244
drag, startPoint x: 485, startPoint y: 208, endPoint x: 509, endPoint y: 210, distance: 24.9
click at [509, 210] on div "hero . moveRight ( 1 ) pathFree = hero . canMoveRight ( ) if pathFree == False …" at bounding box center [522, 227] width 232 height 244
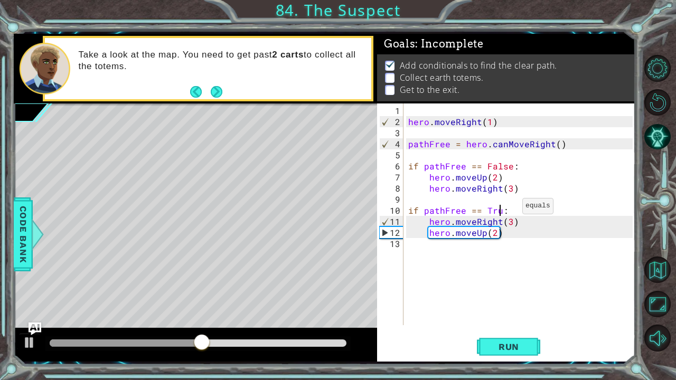
type textarea "if pathFree == True:"
click at [518, 310] on button "Run" at bounding box center [508, 347] width 63 height 26
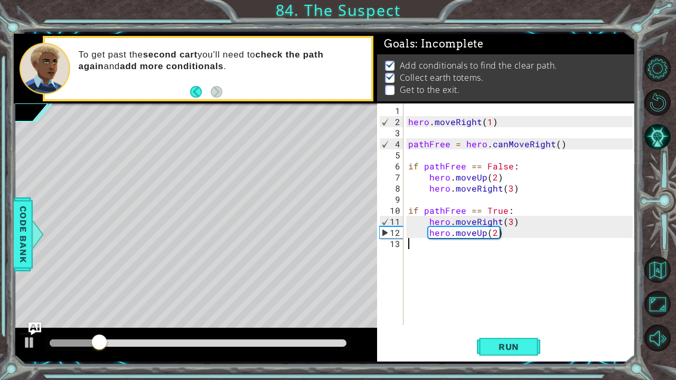
click at [491, 257] on div "hero . moveRight ( 1 ) pathFree = hero . canMoveRight ( ) if pathFree == False …" at bounding box center [522, 227] width 232 height 244
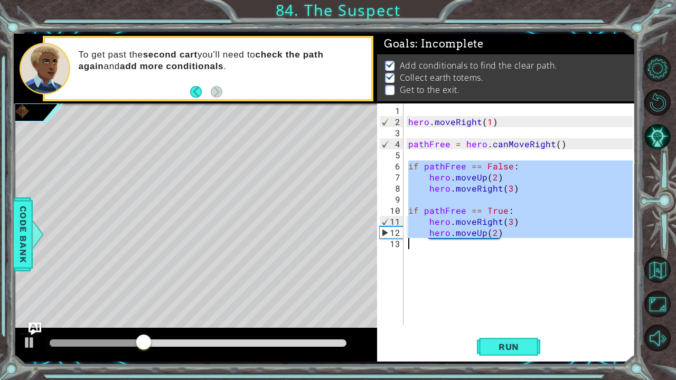
drag, startPoint x: 410, startPoint y: 167, endPoint x: 553, endPoint y: 240, distance: 160.9
click at [553, 240] on div "hero . moveRight ( 1 ) pathFree = hero . canMoveRight ( ) if pathFree == False …" at bounding box center [522, 227] width 232 height 244
type textarea "hero.moveUp(2)"
click at [510, 246] on div "hero . moveRight ( 1 ) pathFree = hero . canMoveRight ( ) if pathFree == False …" at bounding box center [519, 215] width 227 height 222
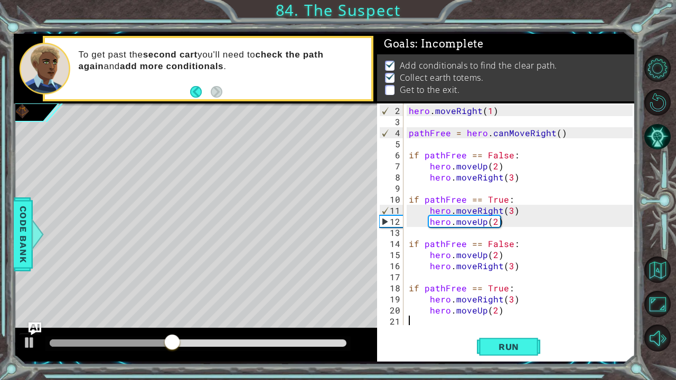
scroll to position [11, 0]
click at [510, 300] on div "hero . moveRight ( 1 ) pathFree = hero . canMoveRight ( ) if pathFree == False …" at bounding box center [522, 227] width 231 height 244
click at [496, 310] on div "hero . moveRight ( 1 ) pathFree = hero . canMoveRight ( ) if pathFree == False …" at bounding box center [522, 227] width 231 height 244
type textarea "hero.moveUp(2)"
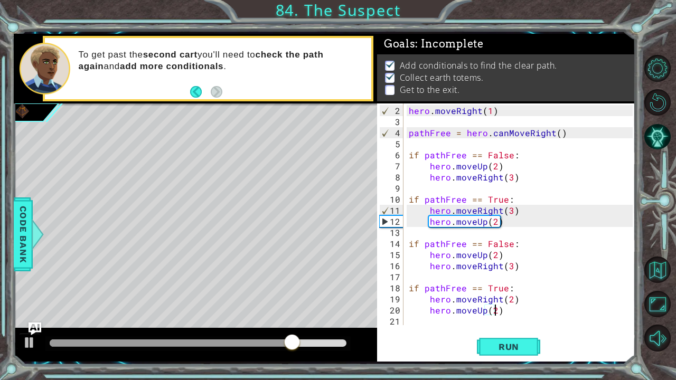
scroll to position [0, 5]
click at [535, 305] on div "hero . moveRight ( 1 ) pathFree = hero . canMoveRight ( ) if pathFree == False …" at bounding box center [522, 227] width 231 height 244
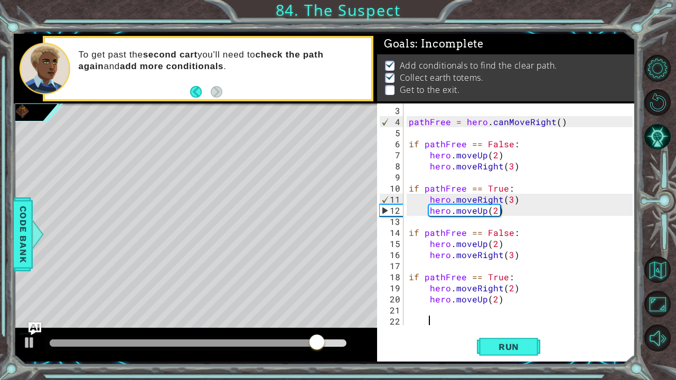
scroll to position [33, 0]
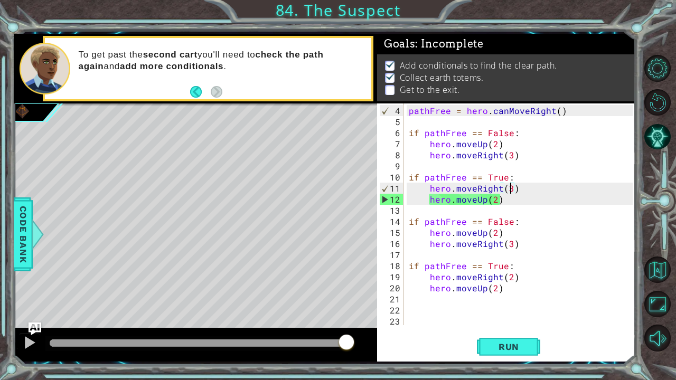
click at [512, 190] on div "pathFree = hero . canMoveRight ( ) if pathFree == False : hero . moveUp ( 2 ) h…" at bounding box center [522, 227] width 231 height 244
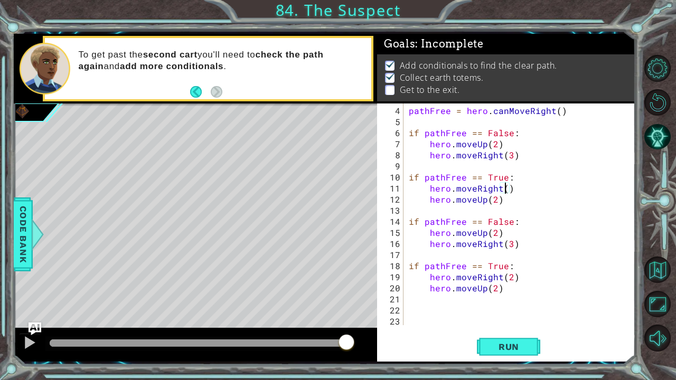
type textarea "hero.moveRight(2)"
click at [528, 308] on div "pathFree = hero . canMoveRight ( ) if pathFree == False : hero . moveUp ( 2 ) h…" at bounding box center [522, 227] width 231 height 244
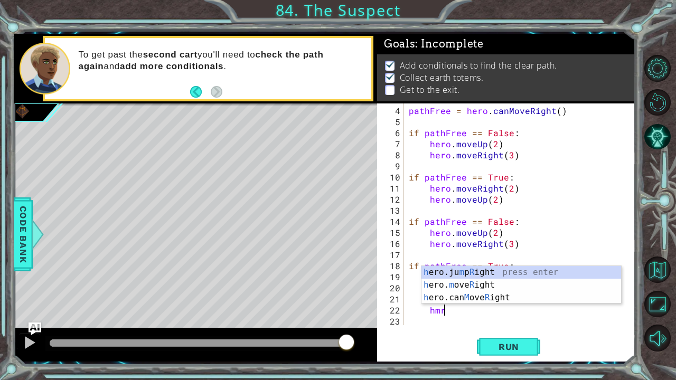
scroll to position [0, 2]
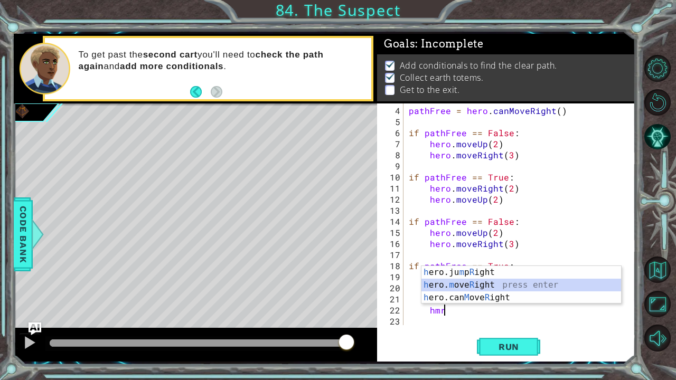
click at [544, 288] on div "h ero.ju m p R ight press enter h ero. m ove R ight press enter h ero.can M ove…" at bounding box center [522, 297] width 200 height 63
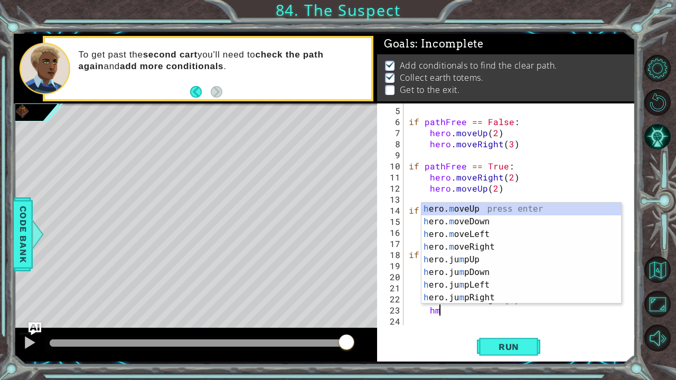
scroll to position [0, 7]
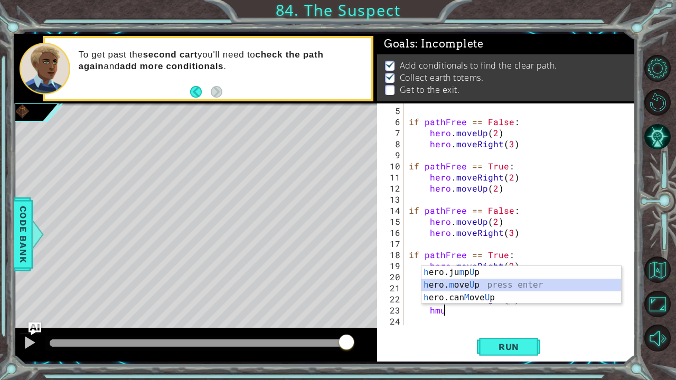
click at [568, 286] on div "h ero.ju m p U p press enter h ero. m ove U p press enter h ero.can M ove U p p…" at bounding box center [522, 297] width 200 height 63
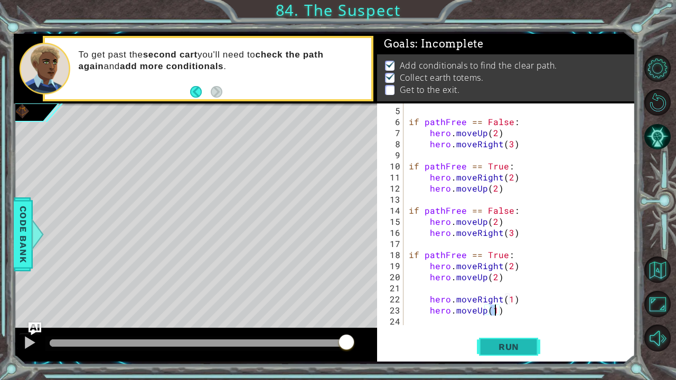
type textarea "hero.moveUp(1)"
click at [511, 310] on span "Run" at bounding box center [509, 347] width 42 height 11
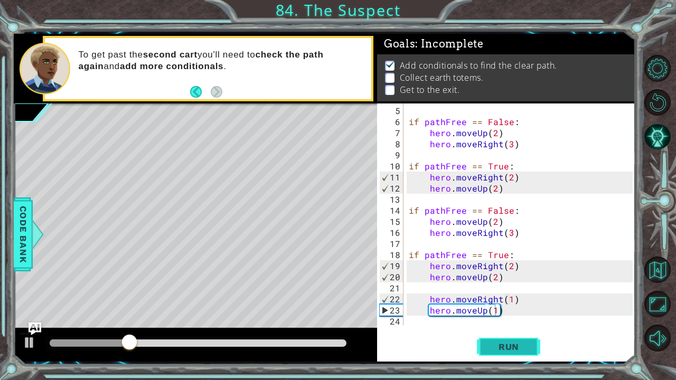
click at [495, 310] on span "Run" at bounding box center [509, 347] width 42 height 11
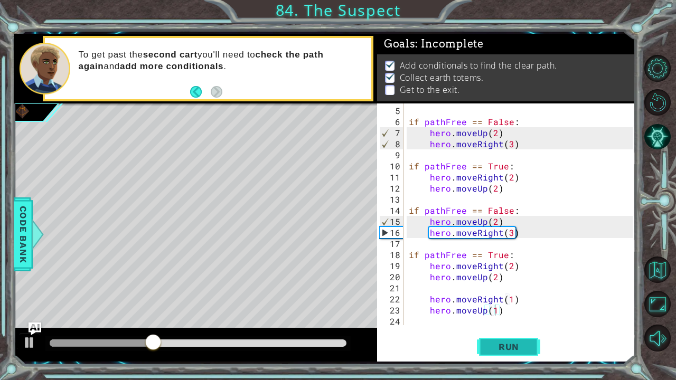
click at [507, 310] on button "Run" at bounding box center [508, 347] width 63 height 26
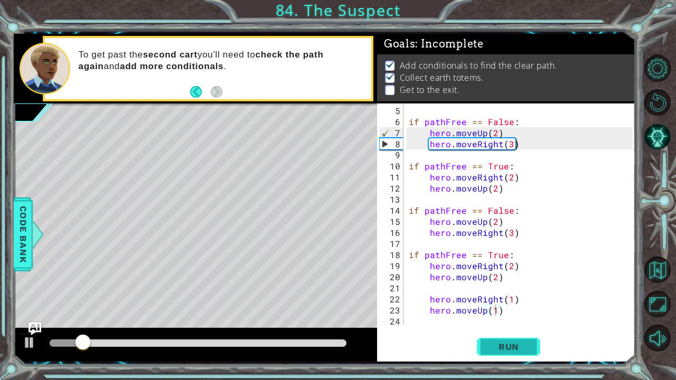
click at [507, 310] on button "Run" at bounding box center [508, 347] width 63 height 26
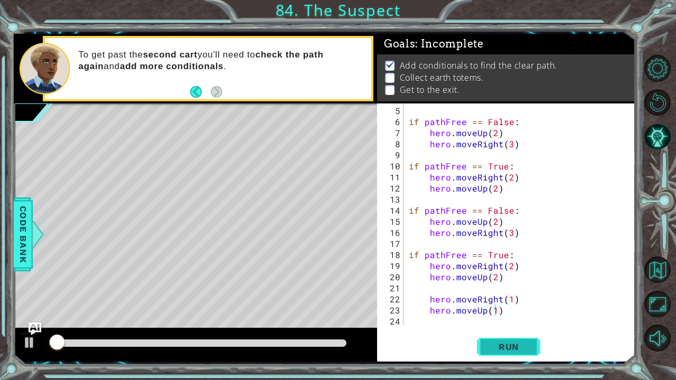
click at [507, 310] on button "Run" at bounding box center [508, 347] width 63 height 26
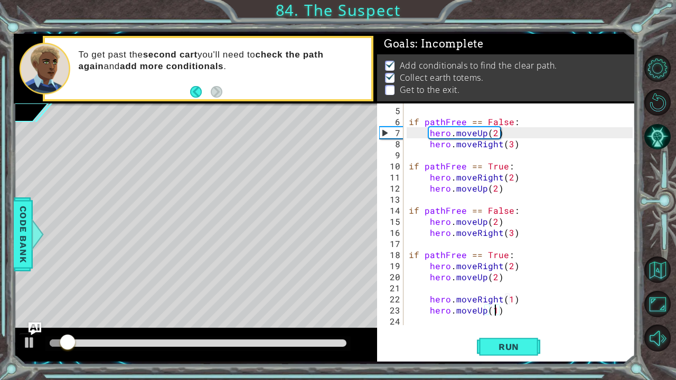
click at [533, 310] on div "if pathFree == False : hero . moveUp ( 2 ) hero . moveRight ( 3 ) if pathFree =…" at bounding box center [522, 227] width 231 height 244
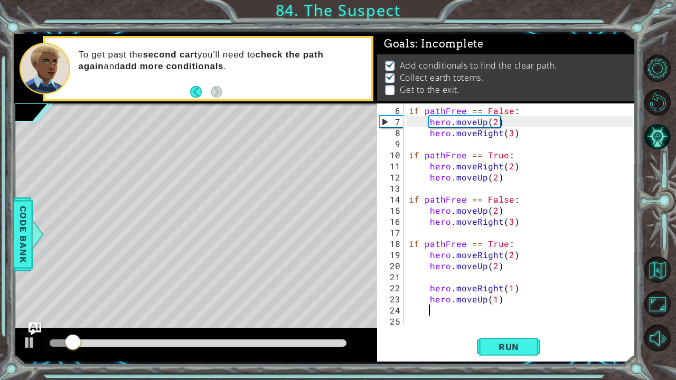
scroll to position [55, 0]
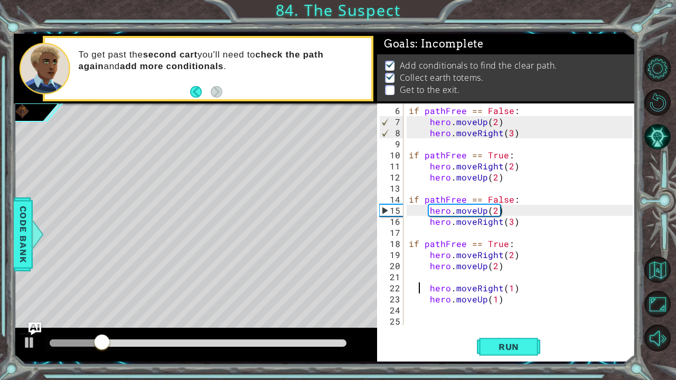
click at [418, 291] on div "if pathFree == False : hero . moveUp ( 2 ) hero . moveRight ( 3 ) if pathFree =…" at bounding box center [522, 227] width 231 height 244
click at [428, 291] on div "if pathFree == False : hero . moveUp ( 2 ) hero . moveRight ( 3 ) if pathFree =…" at bounding box center [522, 227] width 231 height 244
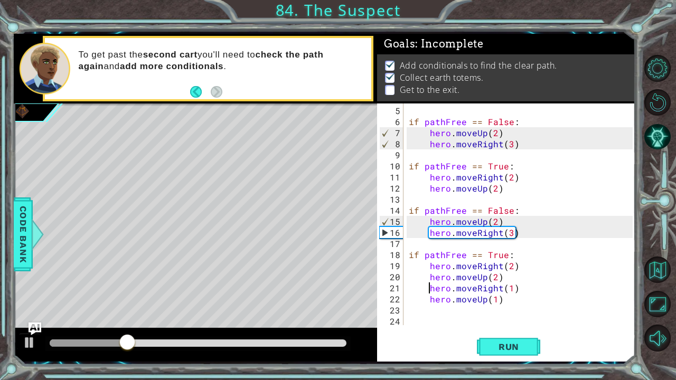
scroll to position [0, 1]
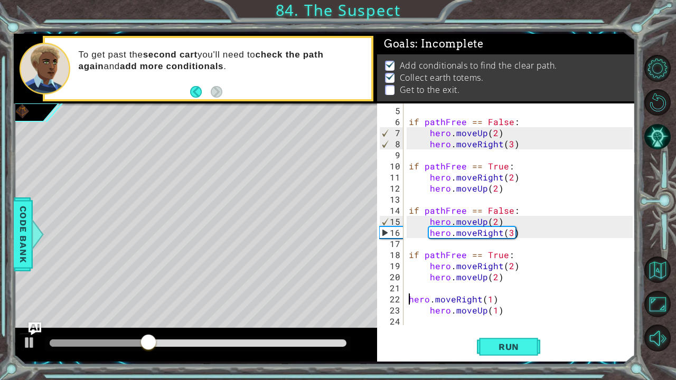
click at [426, 310] on div "if pathFree == False : hero . moveUp ( 2 ) hero . moveRight ( 3 ) if pathFree =…" at bounding box center [522, 227] width 231 height 244
click at [414, 310] on div "if pathFree == False : hero . moveUp ( 2 ) hero . moveRight ( 3 ) if pathFree =…" at bounding box center [522, 227] width 231 height 244
click at [512, 310] on span "Run" at bounding box center [509, 347] width 42 height 11
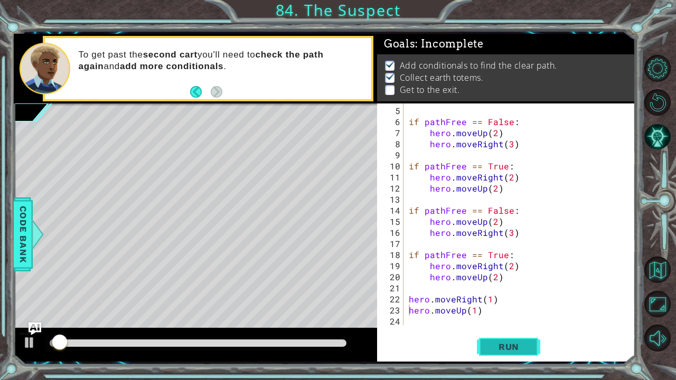
click at [512, 310] on span "Run" at bounding box center [509, 347] width 42 height 11
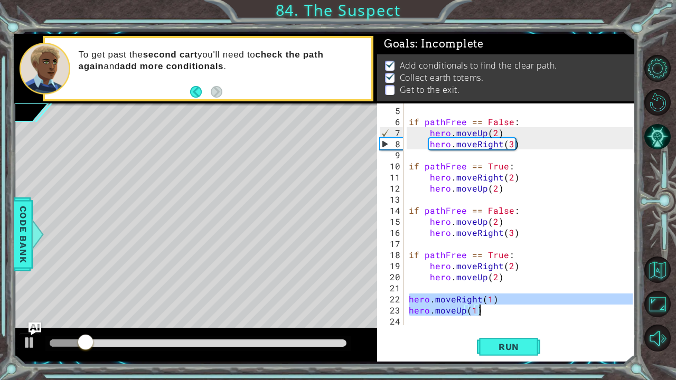
drag, startPoint x: 410, startPoint y: 300, endPoint x: 540, endPoint y: 305, distance: 130.6
click at [540, 305] on div "if pathFree == False : hero . moveUp ( 2 ) hero . moveRight ( 3 ) if pathFree =…" at bounding box center [522, 227] width 231 height 244
type textarea "hero.moveRight(1) hero.moveUp(1)"
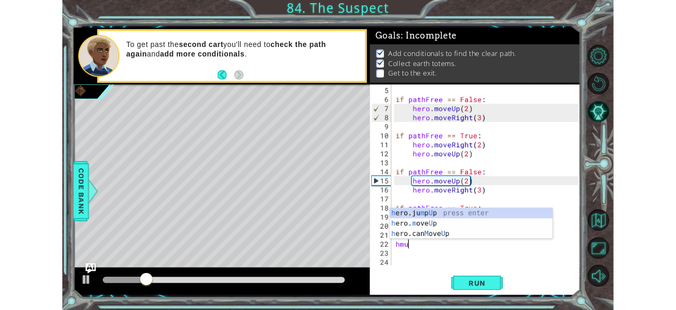
scroll to position [0, 0]
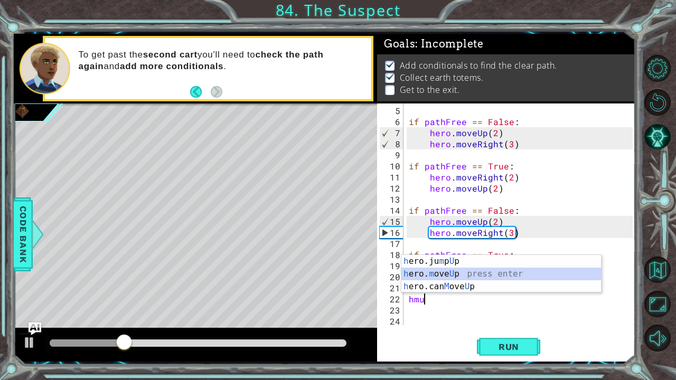
click at [516, 271] on div "h ero.ju m p U p press enter h ero. m ove U p press enter h ero.can M ove U p p…" at bounding box center [502, 286] width 200 height 63
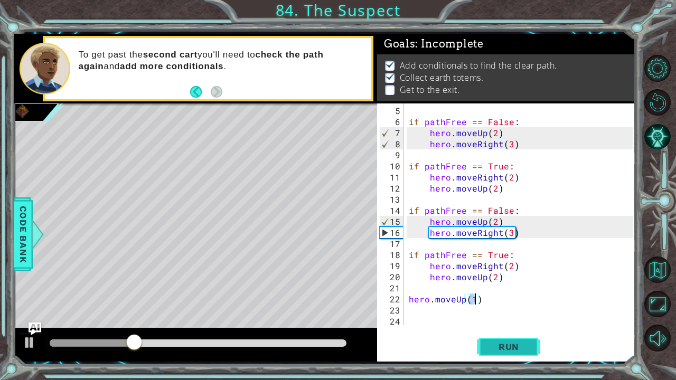
type textarea "hero.moveUp(1)"
click at [512, 310] on span "Run" at bounding box center [509, 347] width 42 height 11
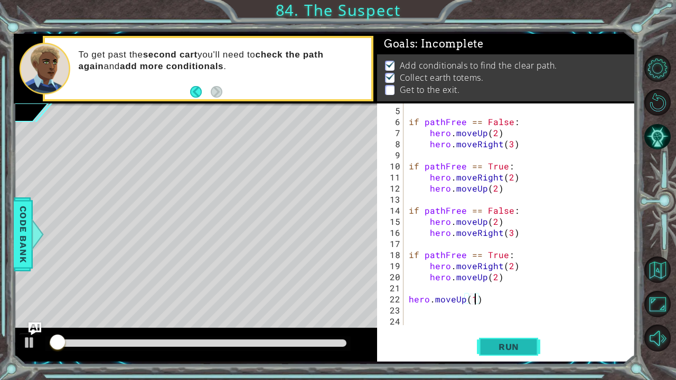
click at [512, 310] on span "Run" at bounding box center [509, 347] width 42 height 11
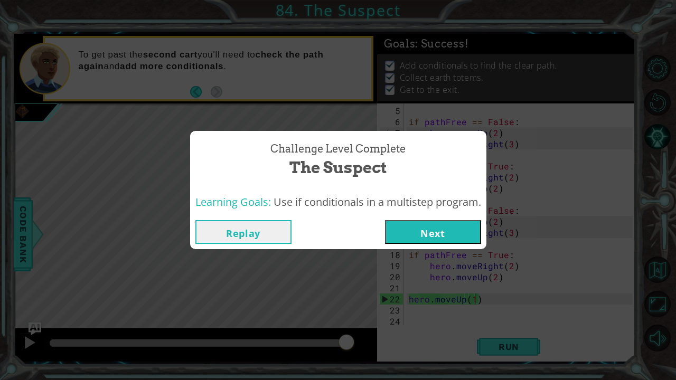
click at [455, 230] on button "Next" at bounding box center [433, 232] width 96 height 24
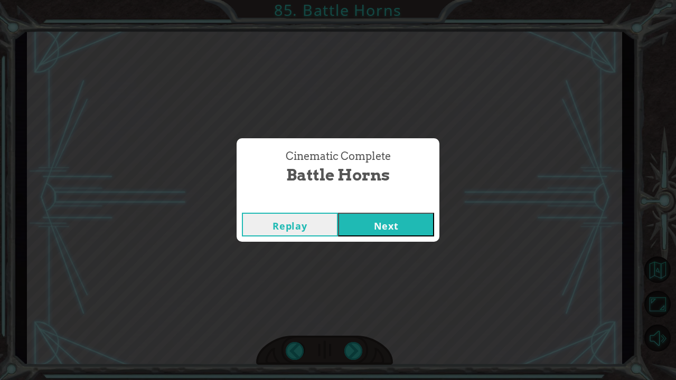
click at [401, 226] on button "Next" at bounding box center [386, 225] width 96 height 24
click at [381, 235] on button "Next" at bounding box center [386, 225] width 96 height 24
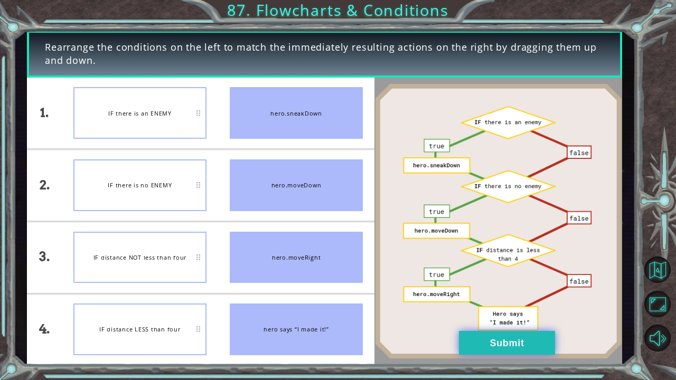
click at [487, 310] on button "Submit" at bounding box center [507, 343] width 96 height 24
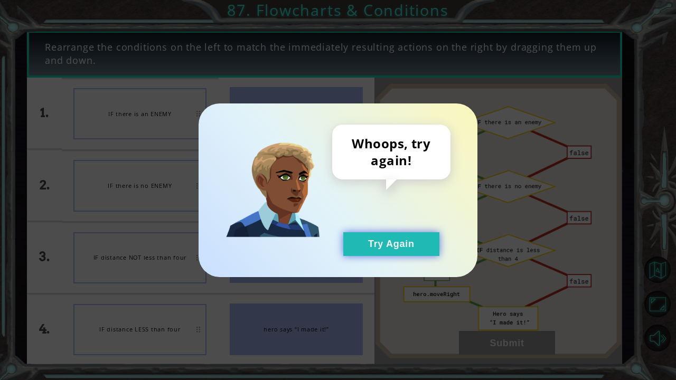
click at [391, 244] on button "Try Again" at bounding box center [391, 245] width 96 height 24
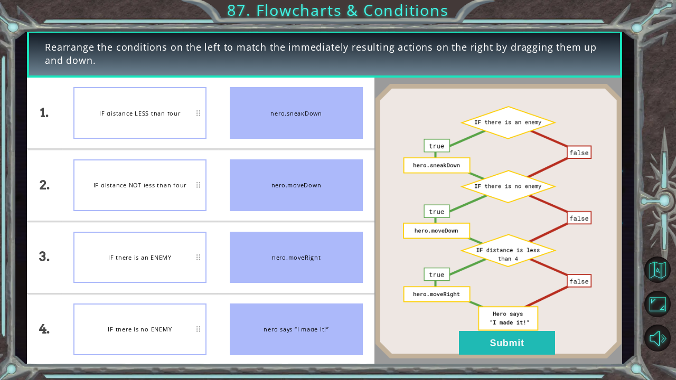
click at [159, 310] on div "IF there is no ENEMY" at bounding box center [139, 330] width 133 height 52
click at [134, 124] on div "IF distance LESS than four" at bounding box center [139, 113] width 133 height 52
click at [495, 310] on button "Submit" at bounding box center [507, 343] width 96 height 24
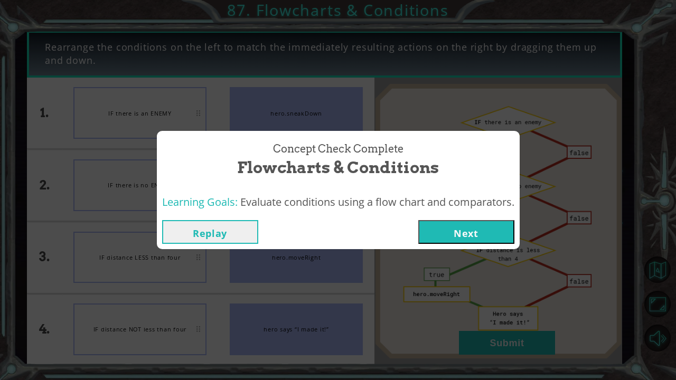
click at [484, 229] on button "Next" at bounding box center [467, 232] width 96 height 24
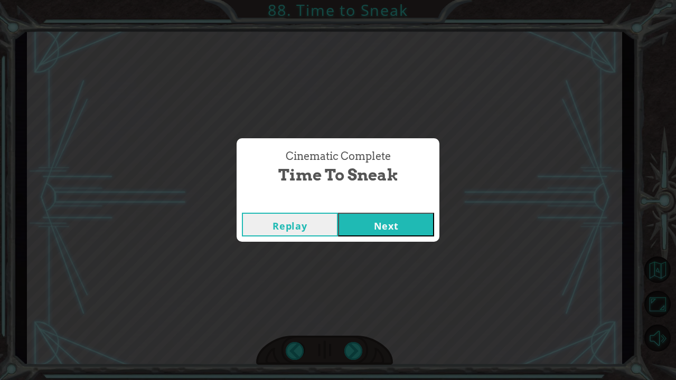
click at [402, 232] on button "Next" at bounding box center [386, 225] width 96 height 24
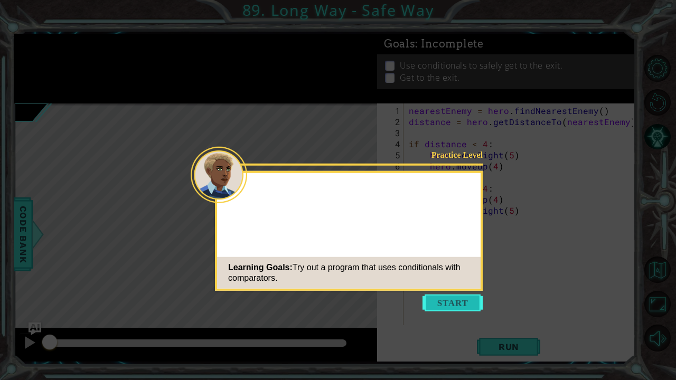
click at [459, 310] on button "Start" at bounding box center [453, 303] width 60 height 17
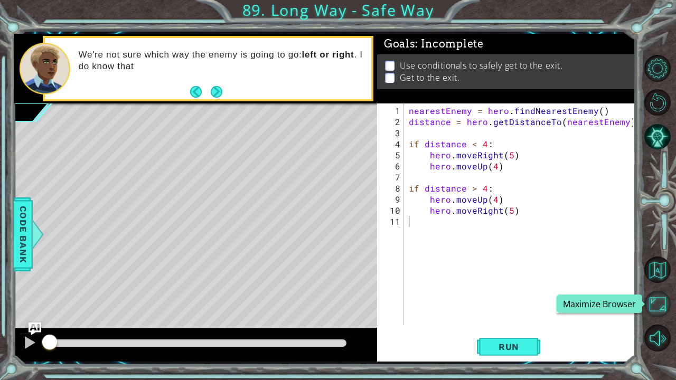
click at [657, 310] on button "Maximize Browser" at bounding box center [658, 304] width 26 height 26
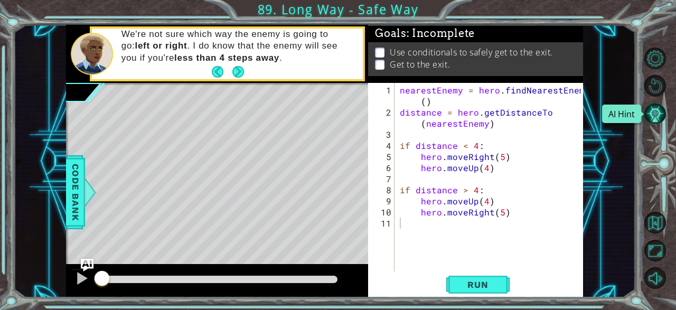
click at [659, 117] on button "AI Hint" at bounding box center [656, 114] width 22 height 22
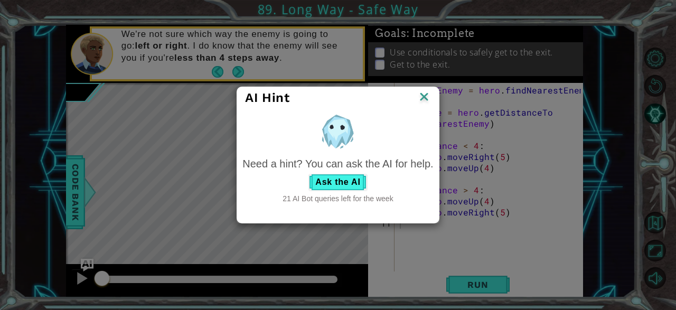
click at [426, 96] on img at bounding box center [424, 98] width 14 height 16
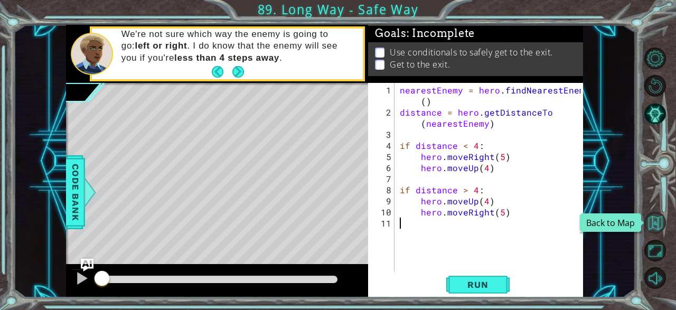
click at [648, 224] on button "Back to Map" at bounding box center [656, 223] width 22 height 22
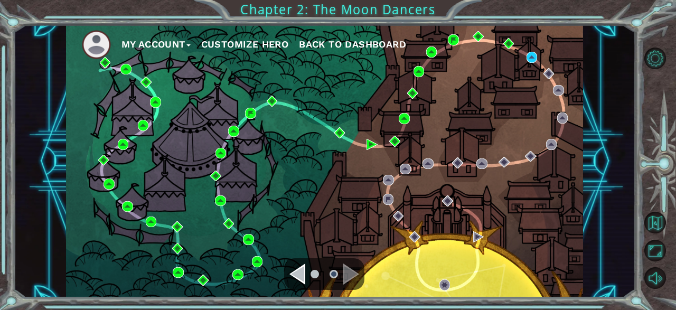
click at [148, 47] on button "My Account" at bounding box center [156, 44] width 69 height 16
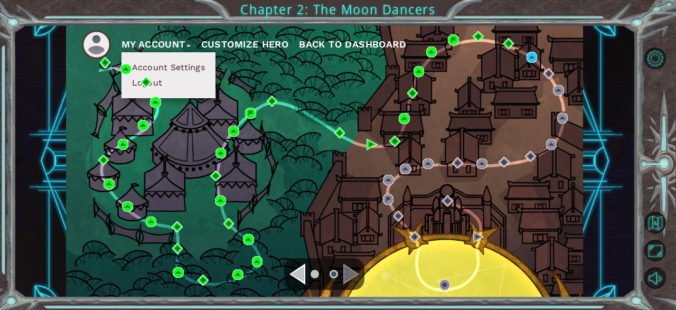
click at [155, 85] on button "Logout" at bounding box center [147, 83] width 37 height 12
